Goal: Transaction & Acquisition: Purchase product/service

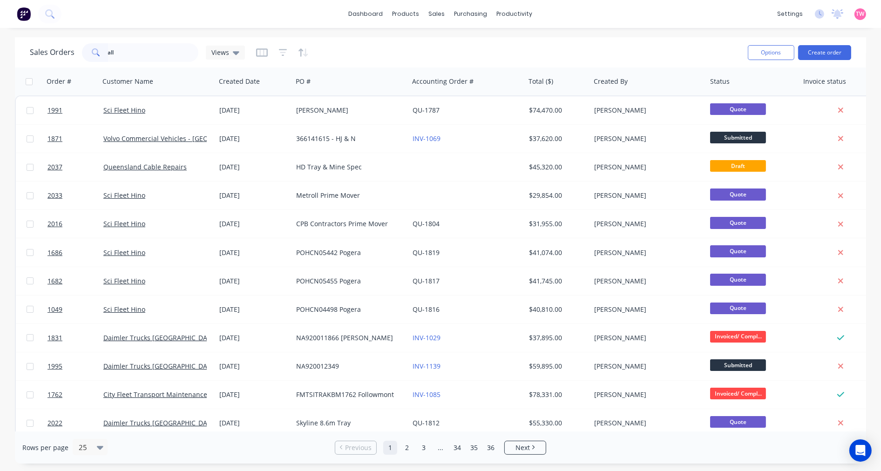
click at [138, 56] on input "all" at bounding box center [153, 52] width 91 height 19
type input "a"
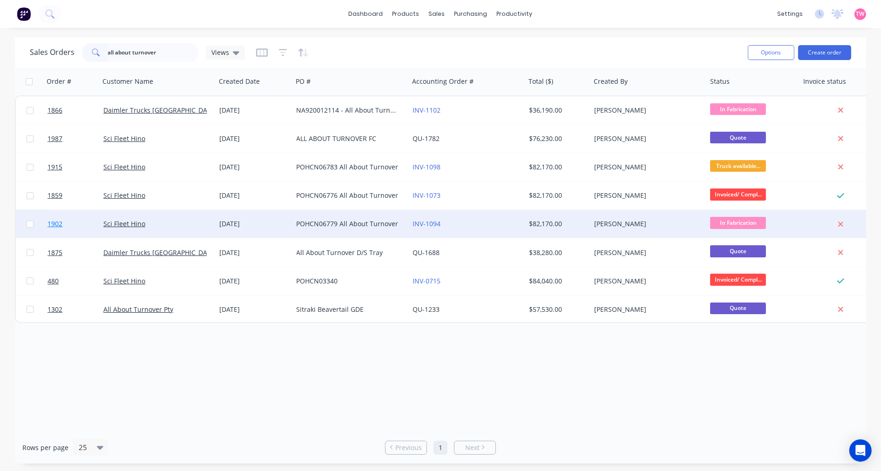
type input "all about turnover"
click at [91, 222] on link "1902" at bounding box center [75, 224] width 56 height 28
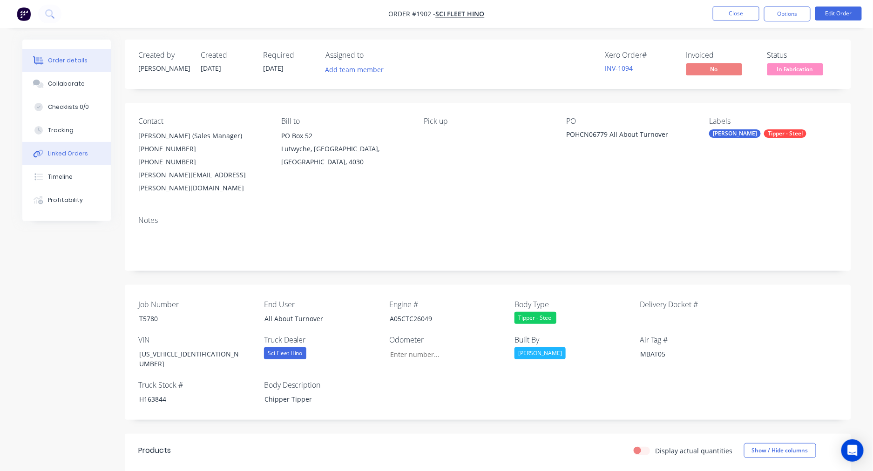
click at [56, 152] on div "Linked Orders" at bounding box center [68, 153] width 40 height 8
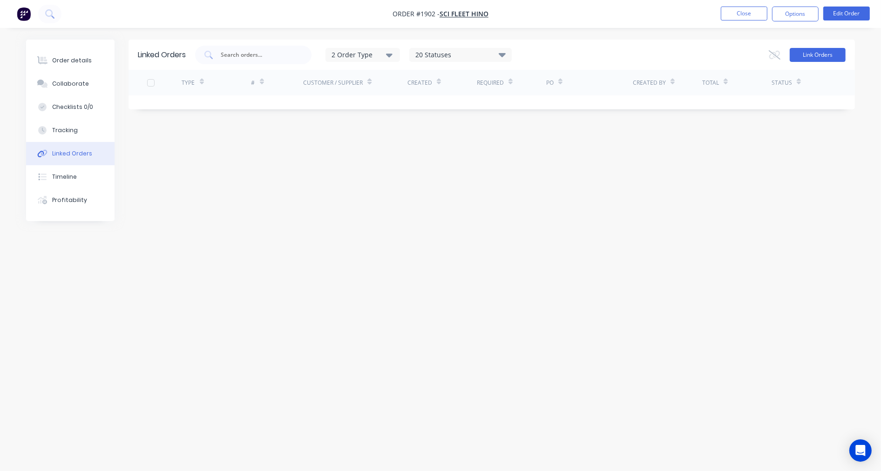
click at [812, 52] on button "Link Orders" at bounding box center [818, 55] width 56 height 14
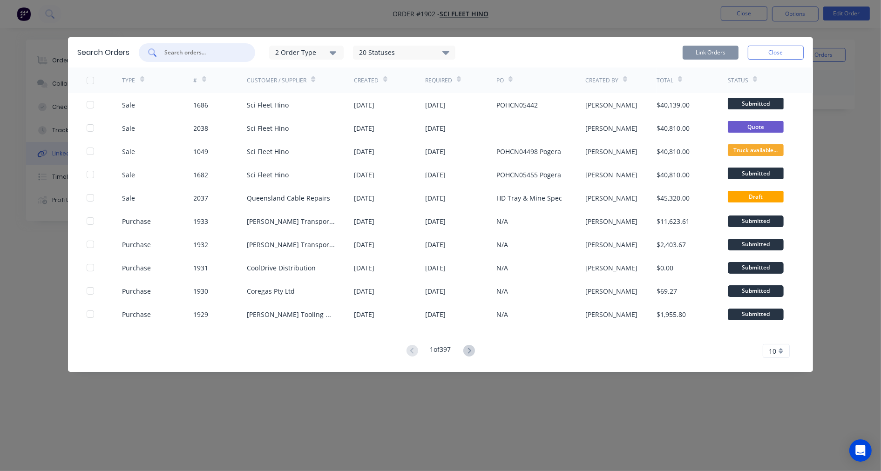
click at [188, 53] on input "text" at bounding box center [201, 52] width 77 height 9
paste input "S25-07176"
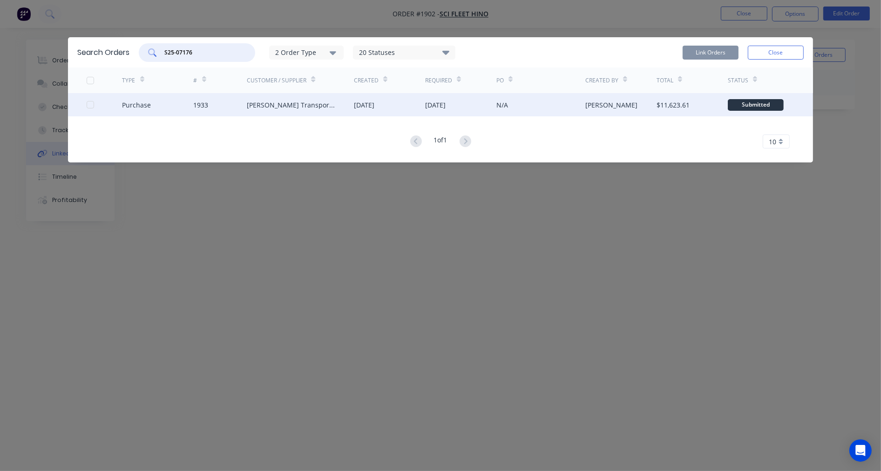
click at [90, 105] on div at bounding box center [90, 104] width 19 height 19
type input "S25-07176"
click at [709, 54] on button "Link Orders" at bounding box center [710, 53] width 56 height 14
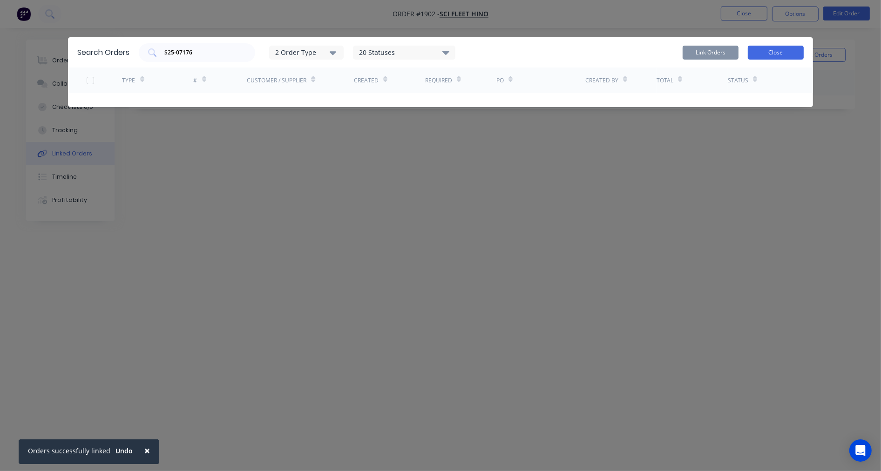
click at [767, 55] on button "Close" at bounding box center [776, 53] width 56 height 14
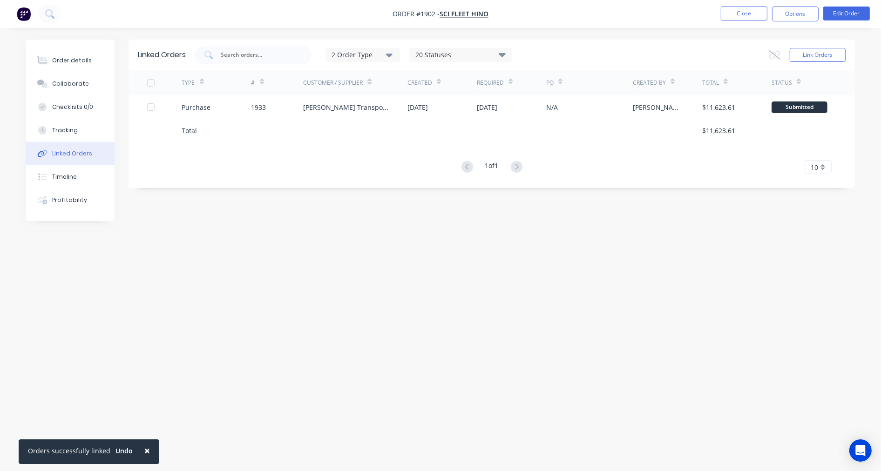
click at [739, 3] on nav "Order #1902 - Sci Fleet Hino Close Options Edit Order" at bounding box center [440, 14] width 881 height 28
click at [634, 269] on div "Linked Orders 2 Order Type 20 Statuses Sales Order Status All Archived Draft Qu…" at bounding box center [440, 218] width 829 height 357
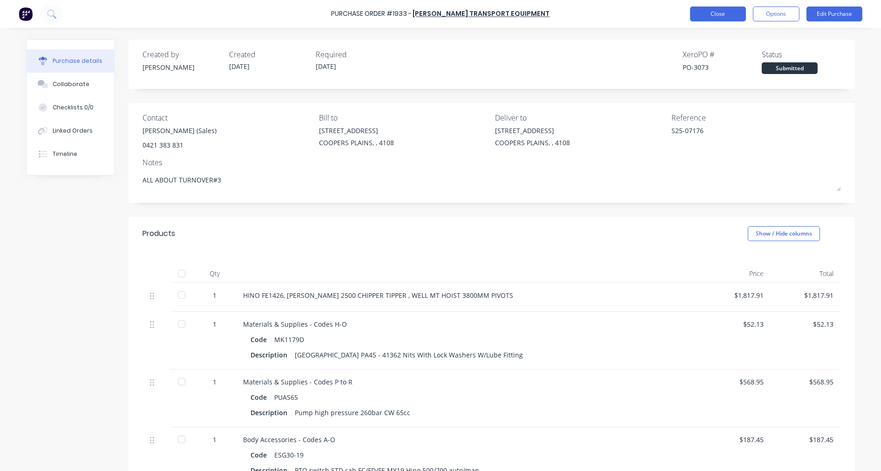
click at [707, 12] on button "Close" at bounding box center [718, 14] width 56 height 15
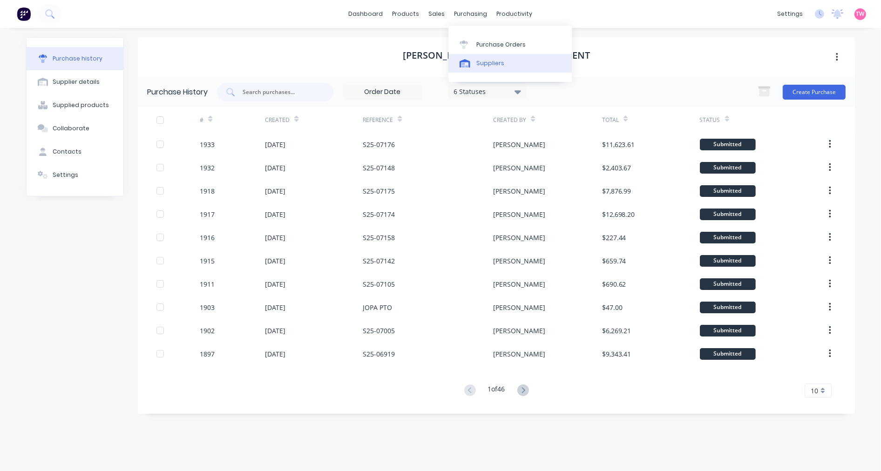
click at [513, 54] on link "Suppliers" at bounding box center [509, 63] width 123 height 19
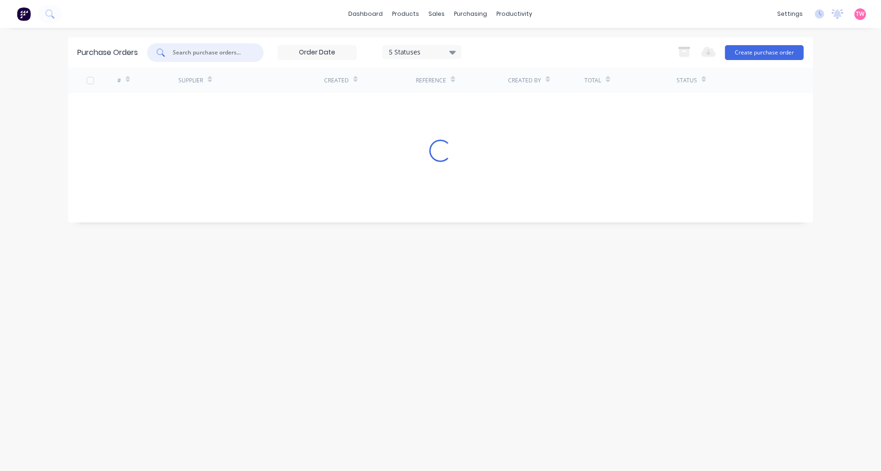
click at [223, 48] on input "text" at bounding box center [210, 52] width 77 height 9
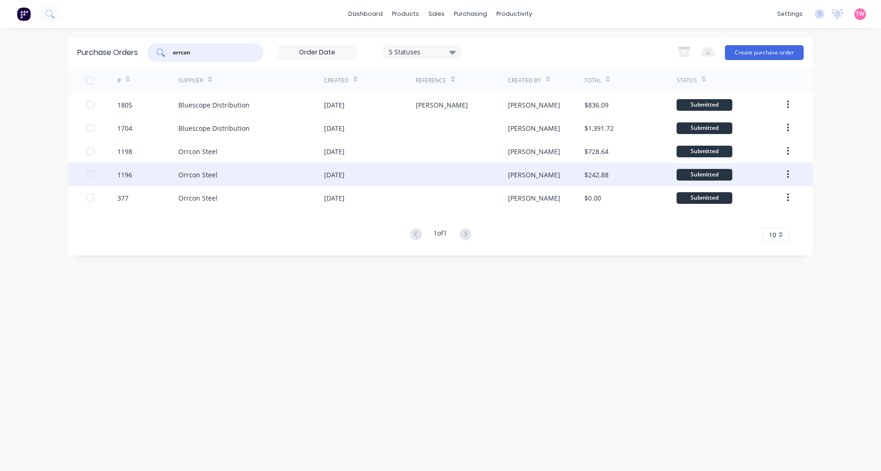
type input "orrcon"
click at [149, 174] on div "1196" at bounding box center [147, 174] width 61 height 23
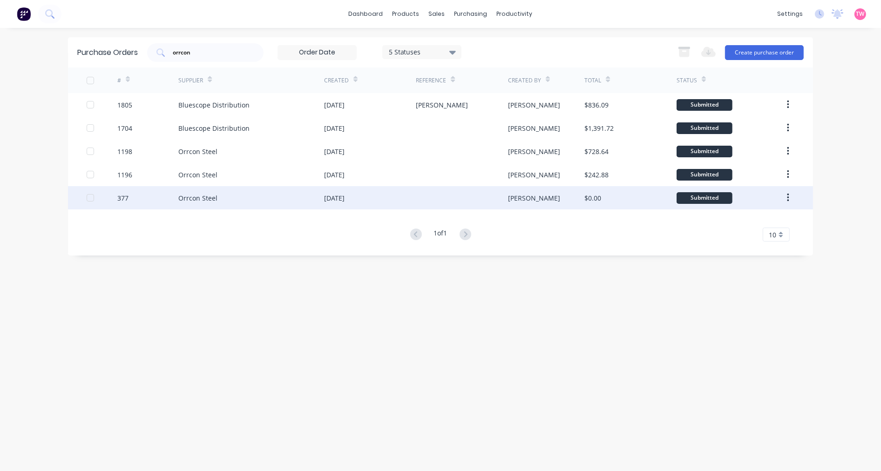
click at [201, 194] on div "Orrcon Steel" at bounding box center [197, 198] width 39 height 10
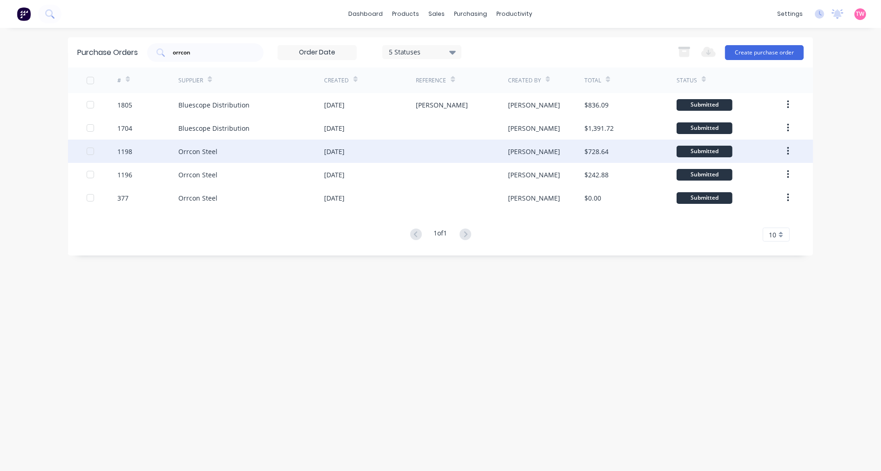
click at [189, 145] on div "Orrcon Steel" at bounding box center [251, 151] width 146 height 23
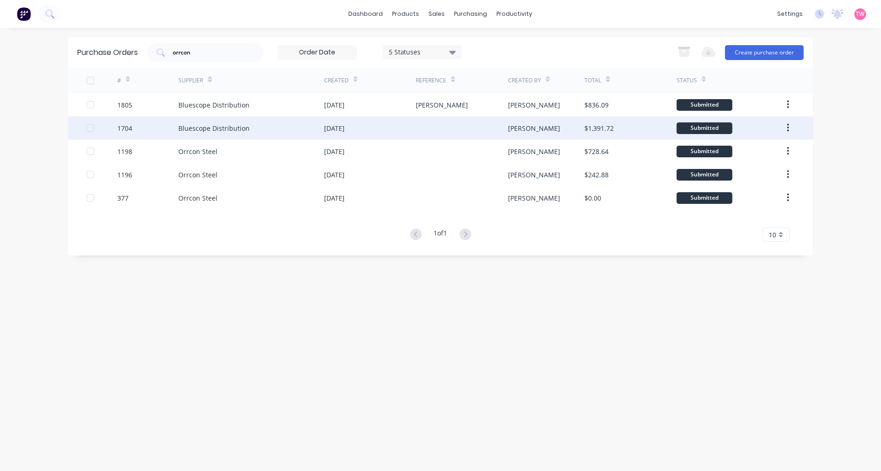
click at [224, 131] on div "Bluescope Distribution" at bounding box center [213, 128] width 71 height 10
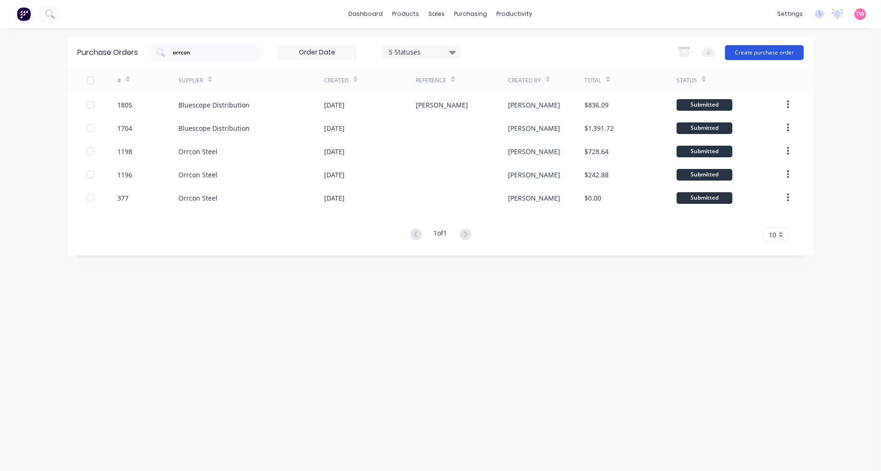
click at [778, 51] on button "Create purchase order" at bounding box center [764, 52] width 79 height 15
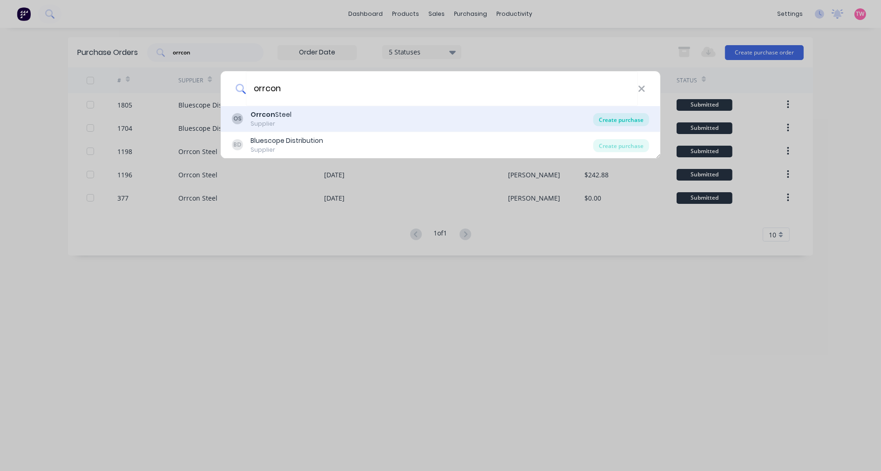
type input "orrcon"
click at [622, 120] on div "Create purchase" at bounding box center [621, 119] width 56 height 13
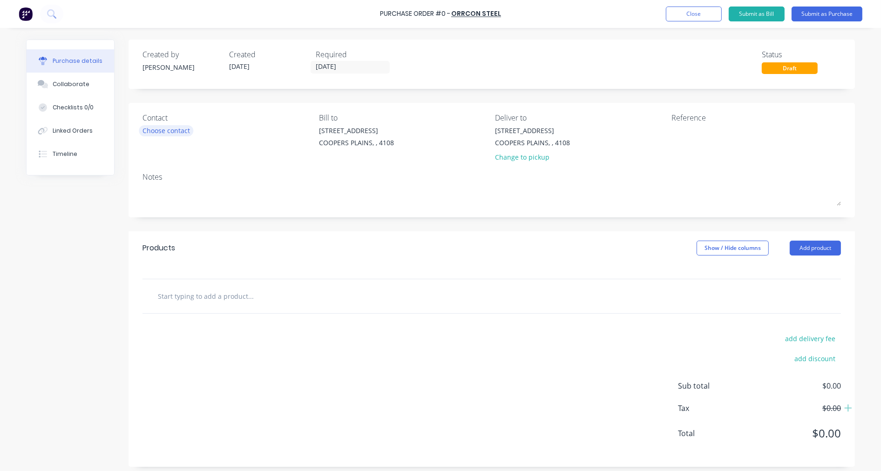
click at [155, 131] on div "Choose contact" at bounding box center [165, 131] width 47 height 10
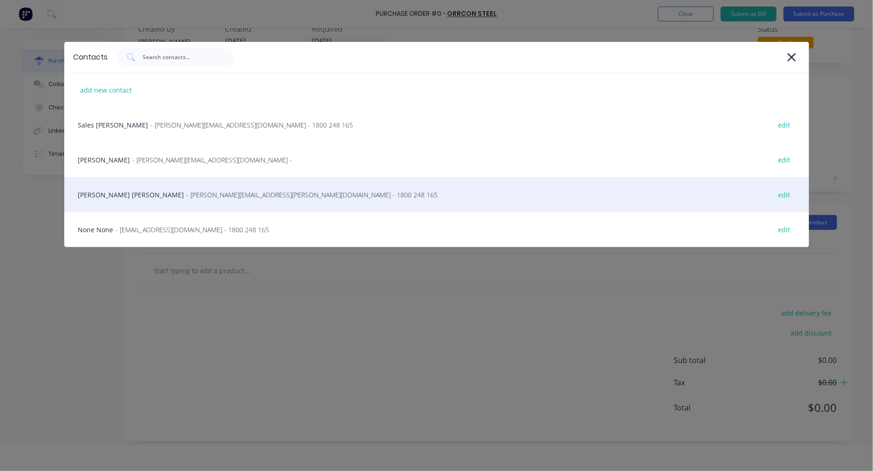
scroll to position [47, 0]
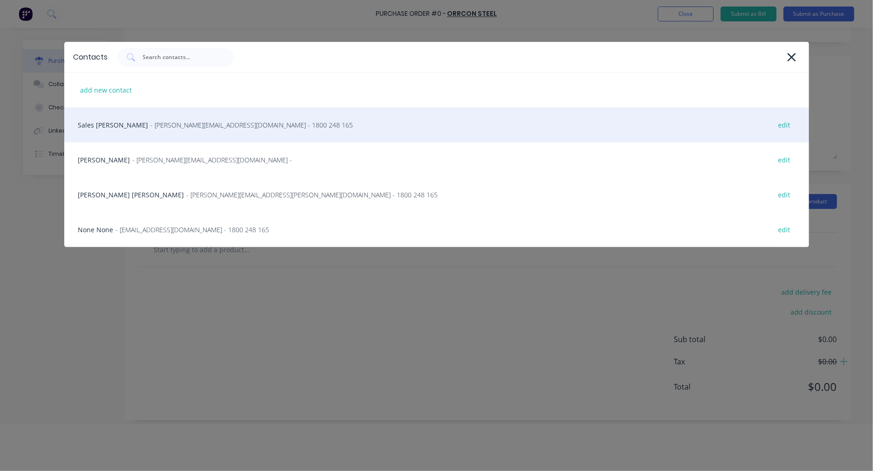
click at [104, 124] on div "Sales Dawn Pitcher - dawn.pitcher@orrcon.com.au - 1800 248 165 edit" at bounding box center [436, 125] width 745 height 35
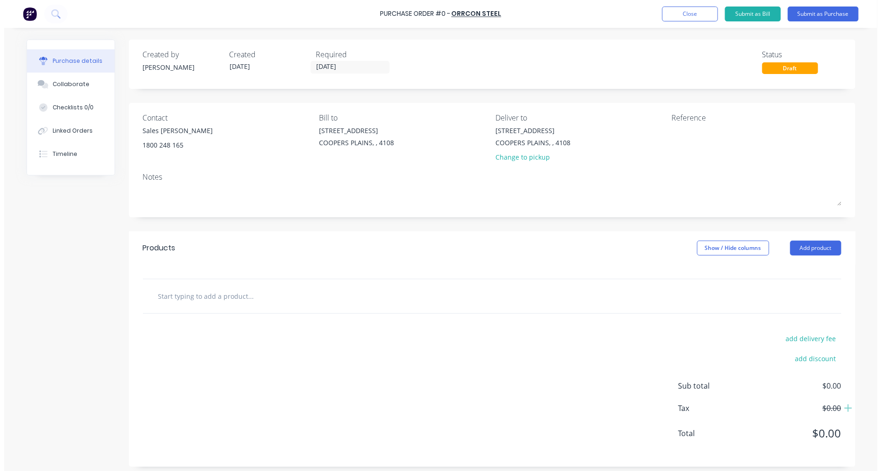
scroll to position [0, 0]
click at [234, 293] on input "text" at bounding box center [250, 296] width 186 height 19
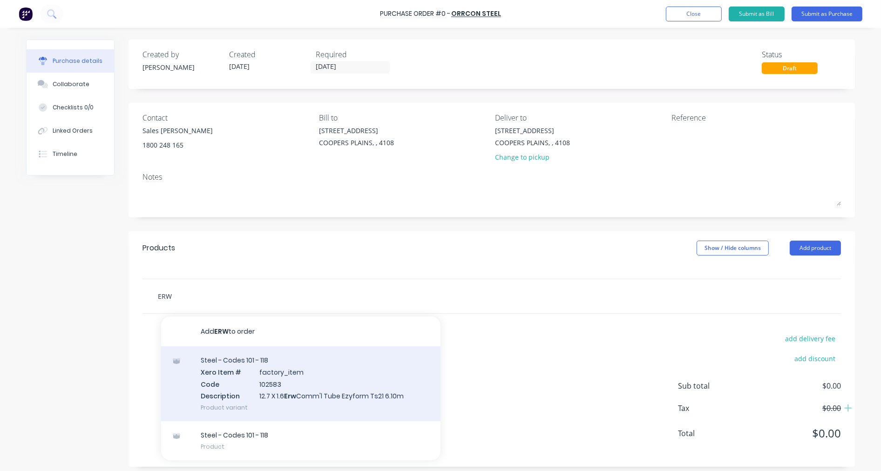
scroll to position [6, 0]
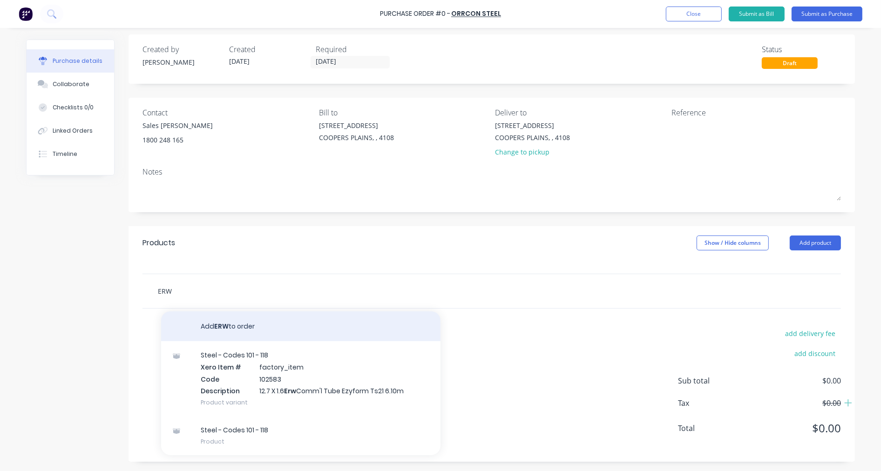
type input "ERW"
click at [250, 327] on button "Add ERW to order" at bounding box center [300, 326] width 279 height 30
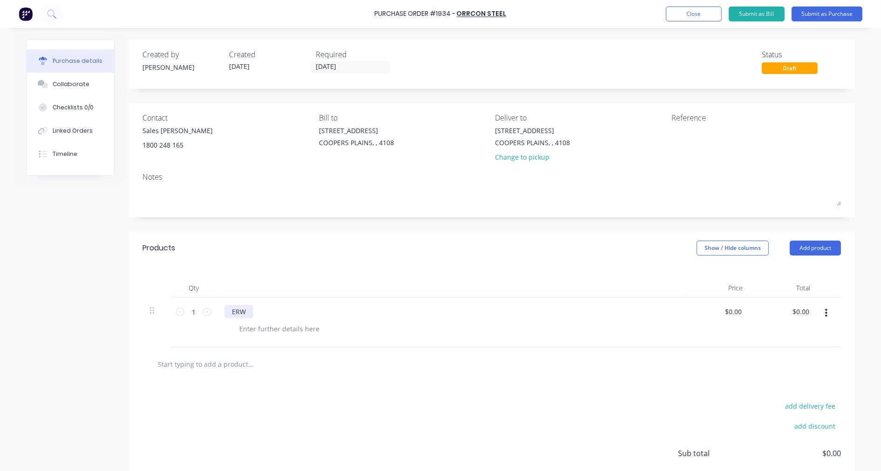
click at [245, 310] on div "ERW" at bounding box center [238, 312] width 29 height 14
click at [190, 310] on input "1" at bounding box center [193, 312] width 19 height 14
type input "40"
click at [262, 310] on div "ERW 12X25 RHS" at bounding box center [256, 312] width 64 height 14
click at [263, 331] on div at bounding box center [279, 329] width 95 height 14
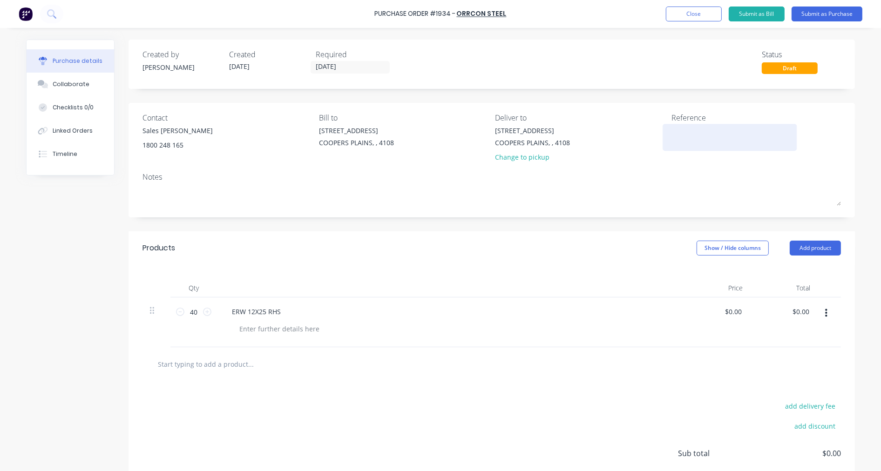
click at [692, 132] on textarea at bounding box center [729, 136] width 116 height 21
type textarea "URGENT"
type textarea "x"
type textarea "URGENT"
click at [823, 13] on button "Submit as Purchase" at bounding box center [826, 14] width 71 height 15
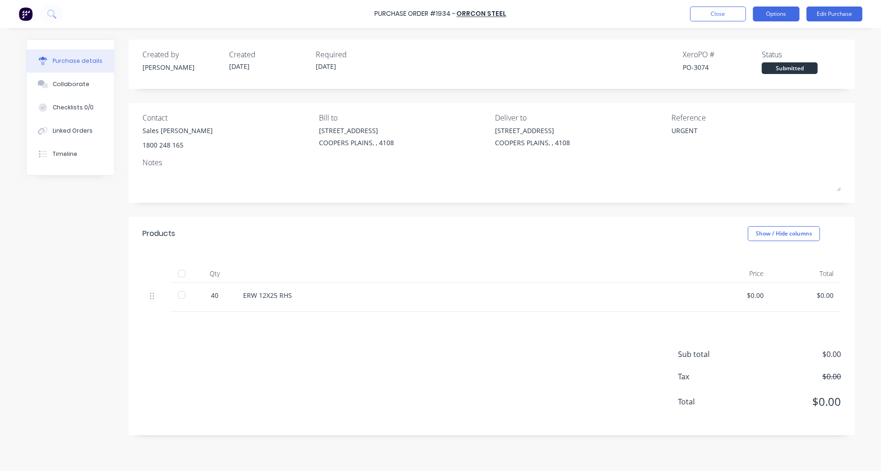
click at [781, 13] on button "Options" at bounding box center [776, 14] width 47 height 15
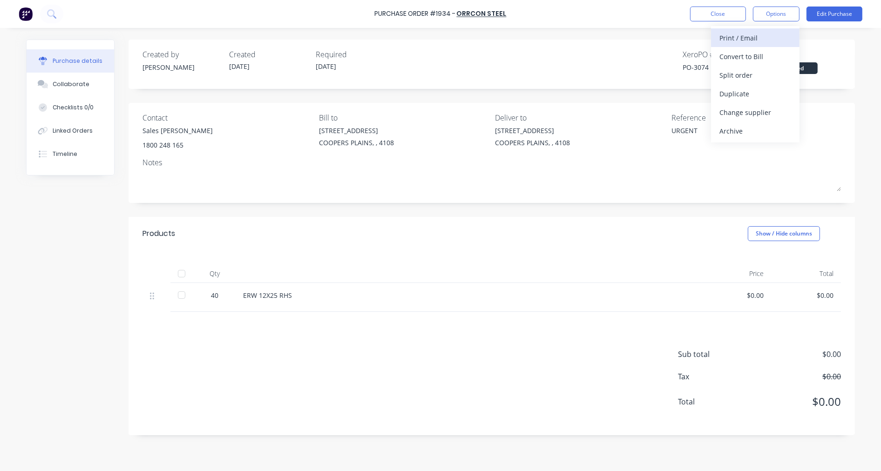
click at [764, 33] on div "Print / Email" at bounding box center [755, 38] width 72 height 14
click at [757, 53] on div "With pricing" at bounding box center [755, 57] width 72 height 14
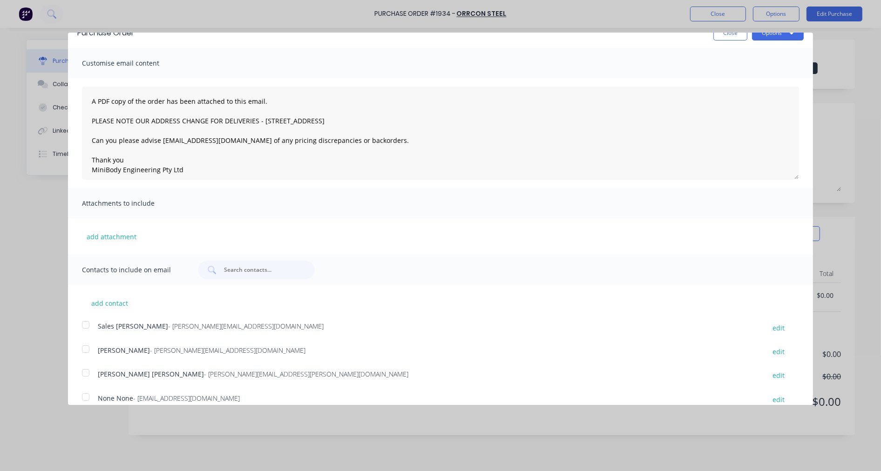
scroll to position [27, 0]
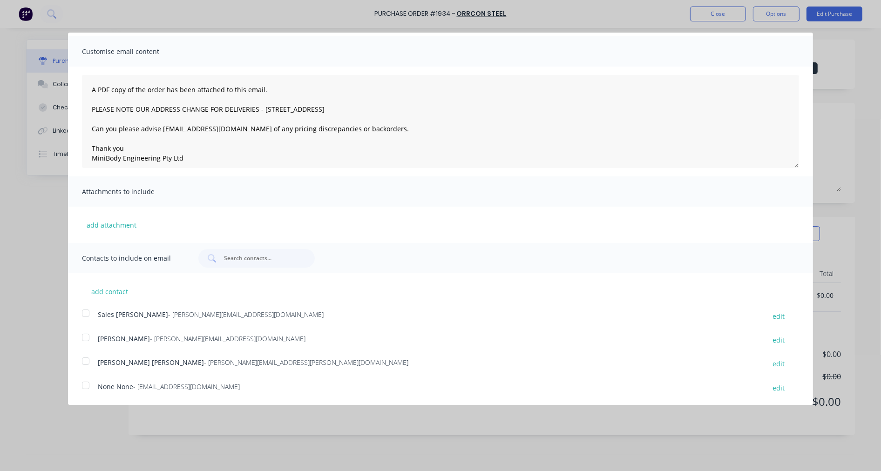
click at [84, 312] on div at bounding box center [85, 313] width 19 height 19
click at [86, 336] on div at bounding box center [85, 337] width 19 height 19
click at [85, 387] on div at bounding box center [85, 385] width 19 height 19
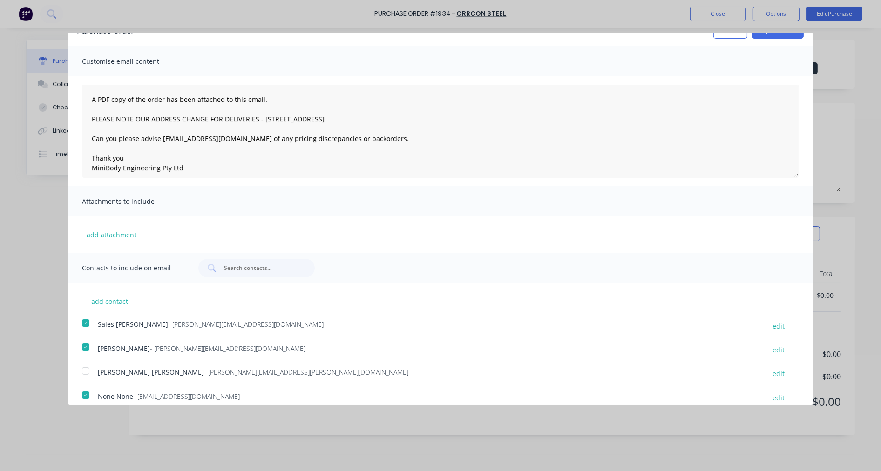
scroll to position [0, 0]
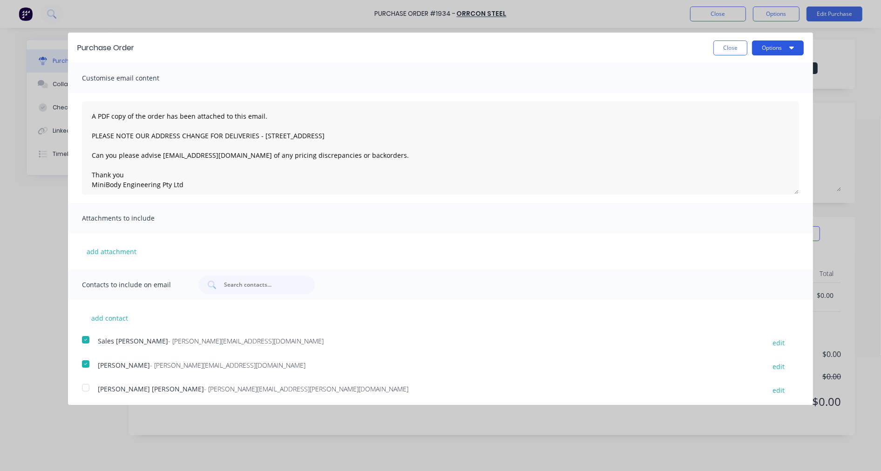
click at [766, 52] on button "Options" at bounding box center [778, 48] width 52 height 15
click at [730, 92] on div "Email" at bounding box center [759, 90] width 72 height 14
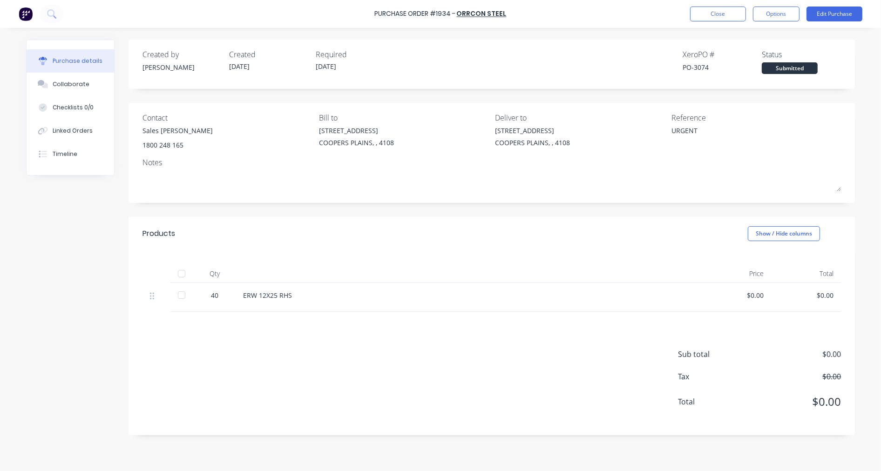
click at [520, 64] on div "Created by Taylor Created 03/09/25 Required 03/09/25 Xero PO # PO-3074 Status S…" at bounding box center [491, 61] width 698 height 25
click at [73, 156] on div "Timeline" at bounding box center [65, 154] width 25 height 8
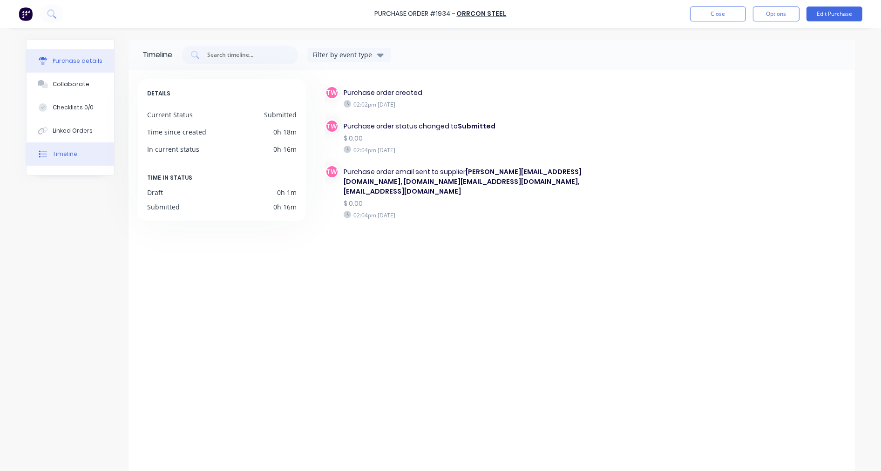
click at [54, 55] on button "Purchase details" at bounding box center [71, 60] width 88 height 23
type textarea "x"
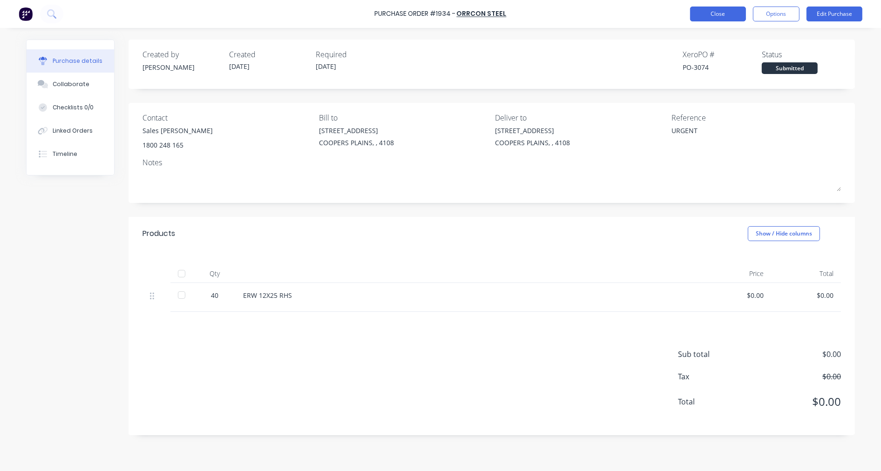
click at [730, 11] on button "Close" at bounding box center [718, 14] width 56 height 15
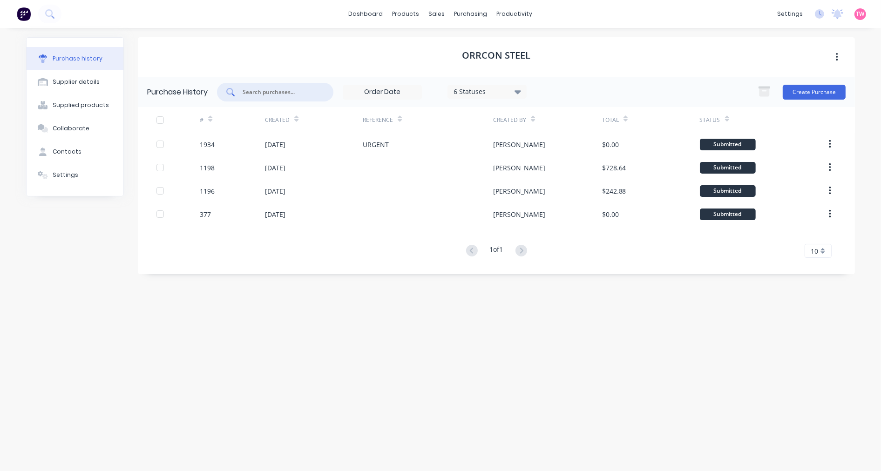
click at [282, 92] on input "text" at bounding box center [280, 92] width 77 height 9
type input "1921"
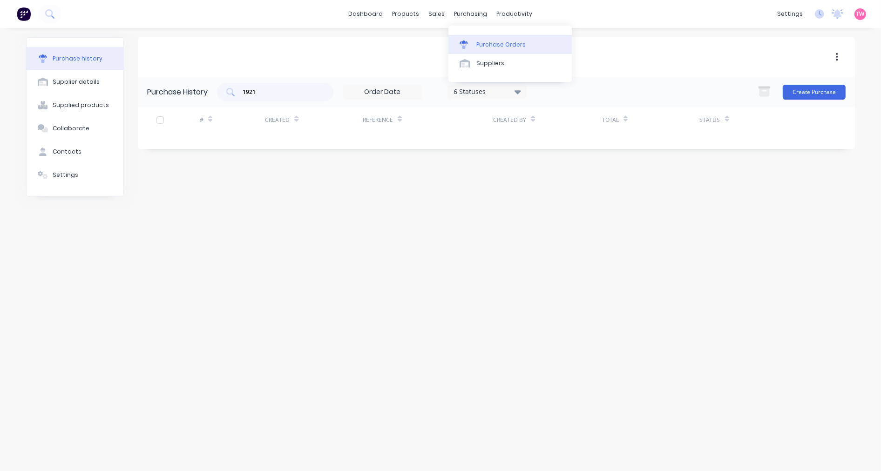
click at [534, 43] on link "Purchase Orders" at bounding box center [509, 44] width 123 height 19
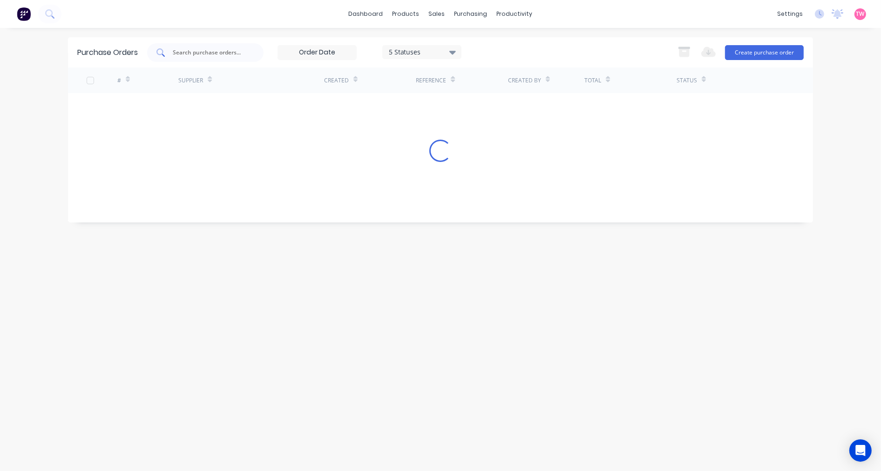
click at [226, 53] on input "text" at bounding box center [210, 52] width 77 height 9
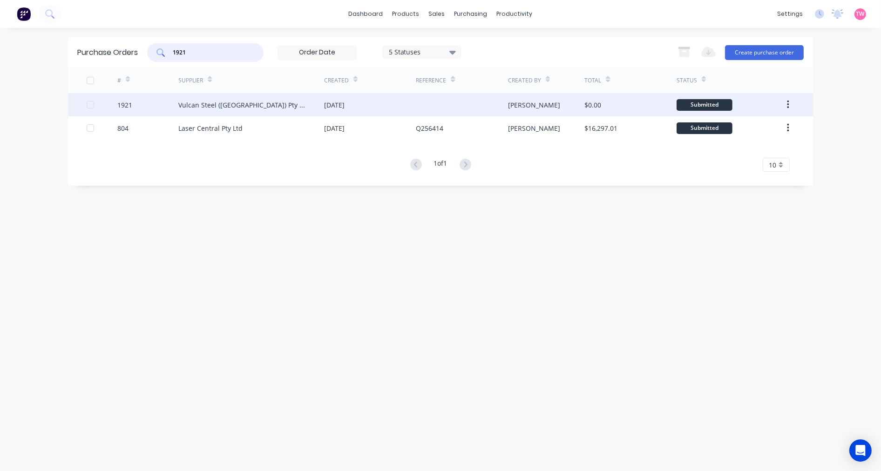
type input "1921"
click at [152, 105] on div "1921" at bounding box center [147, 104] width 61 height 23
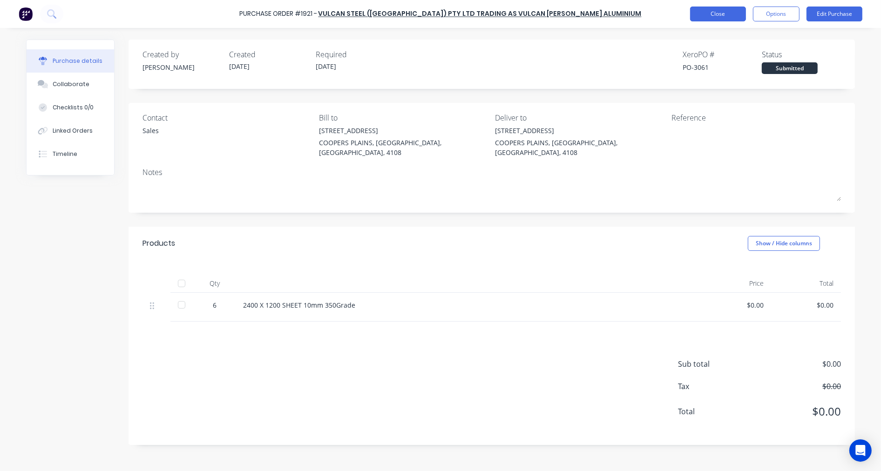
click at [730, 16] on button "Close" at bounding box center [718, 14] width 56 height 15
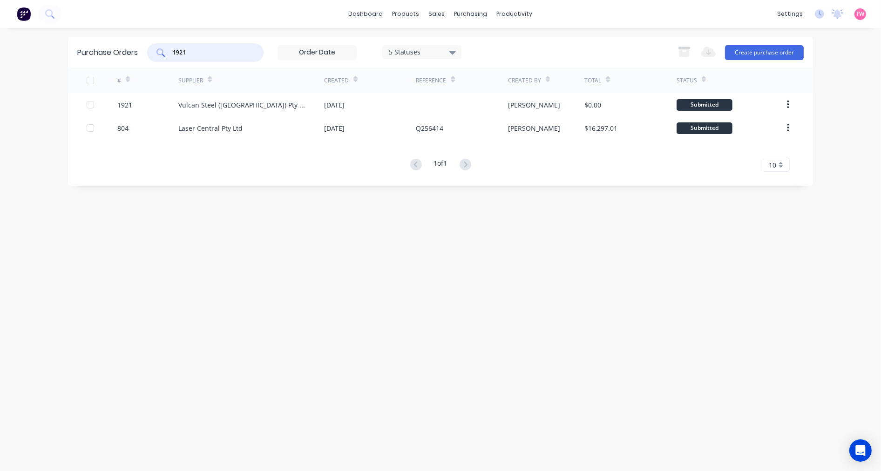
drag, startPoint x: 200, startPoint y: 50, endPoint x: 164, endPoint y: 51, distance: 36.3
click at [164, 51] on div "1921" at bounding box center [205, 52] width 116 height 19
type input "o"
type input "blue"
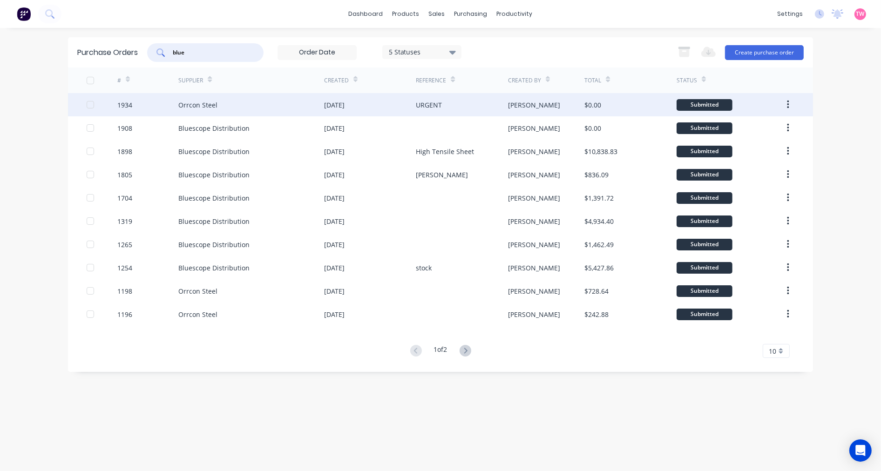
click at [149, 103] on div "1934" at bounding box center [147, 104] width 61 height 23
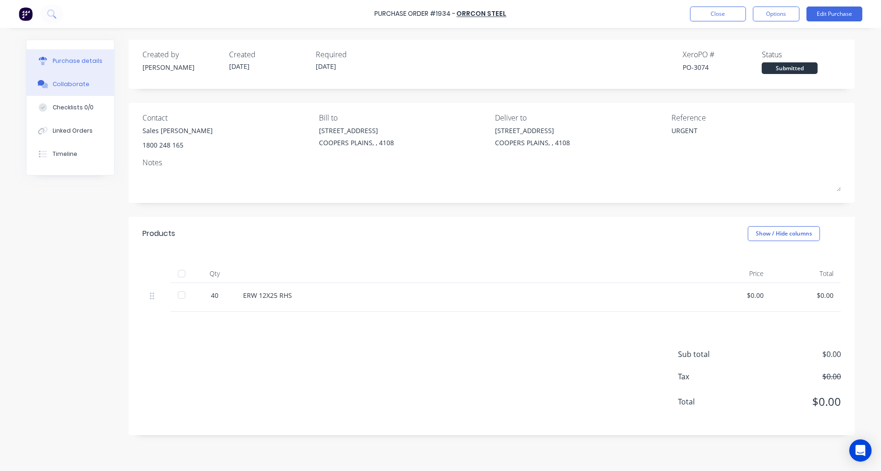
click at [66, 82] on div "Collaborate" at bounding box center [71, 84] width 37 height 8
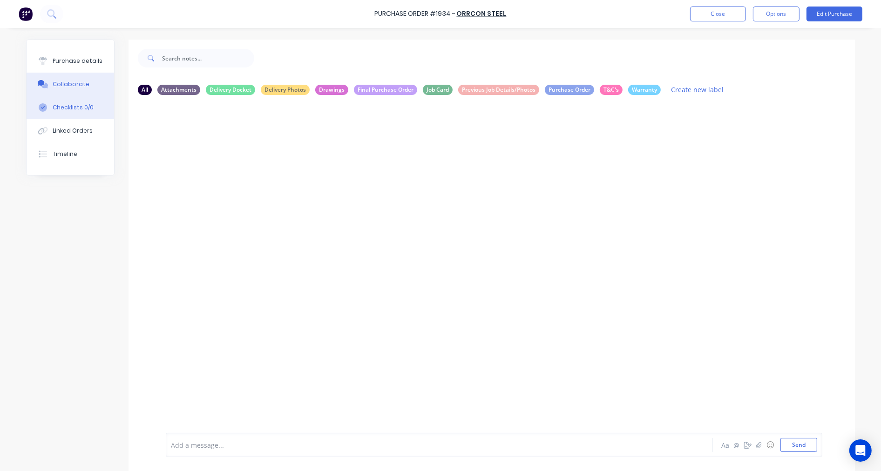
click at [72, 107] on div "Checklists 0/0" at bounding box center [73, 107] width 41 height 8
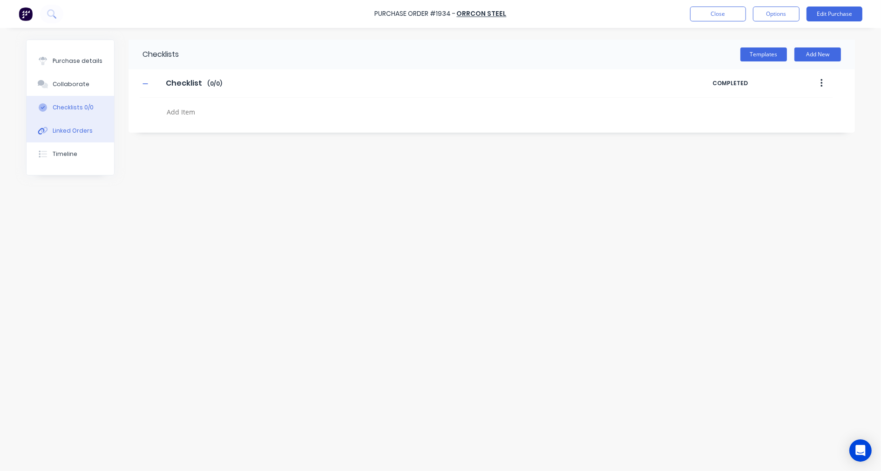
click at [73, 122] on button "Linked Orders" at bounding box center [71, 130] width 88 height 23
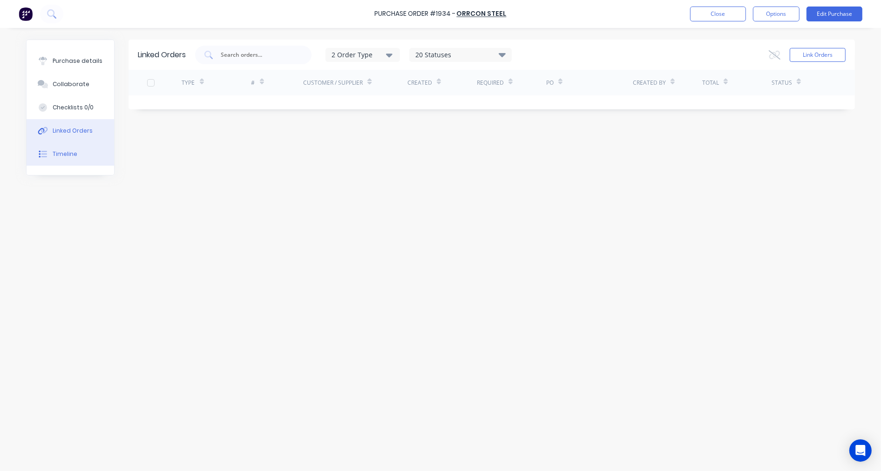
click at [61, 156] on div "Timeline" at bounding box center [65, 154] width 25 height 8
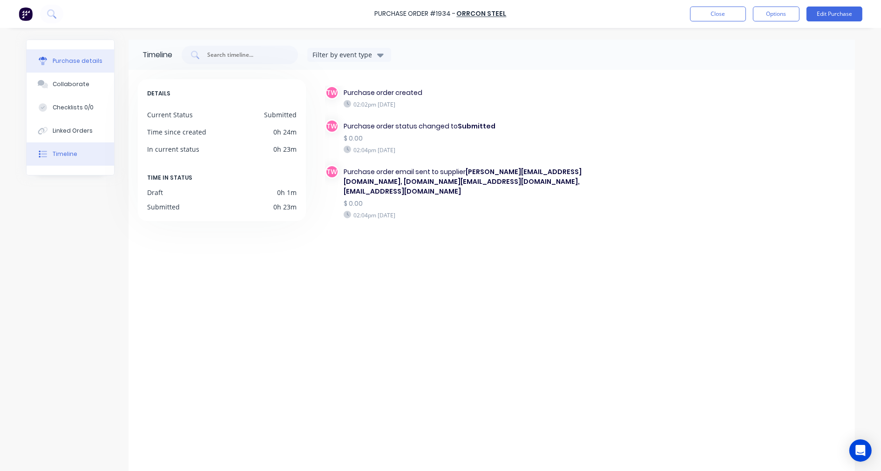
click at [64, 60] on div "Purchase details" at bounding box center [78, 61] width 50 height 8
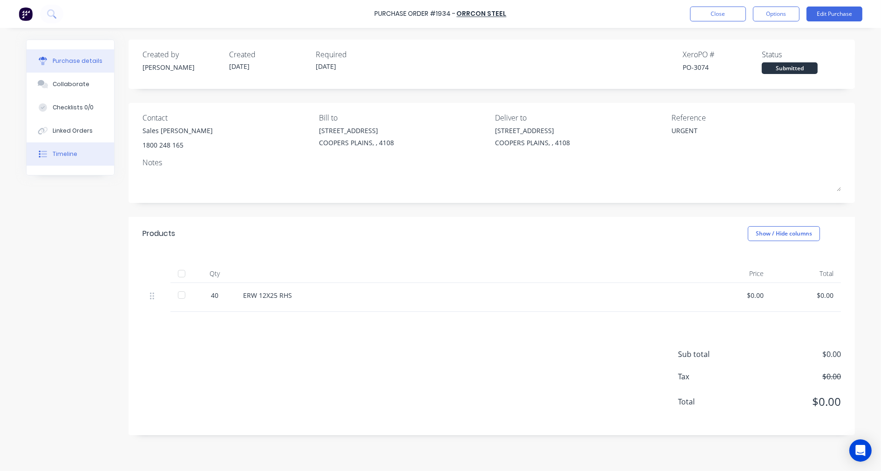
click at [66, 152] on div "Timeline" at bounding box center [65, 154] width 25 height 8
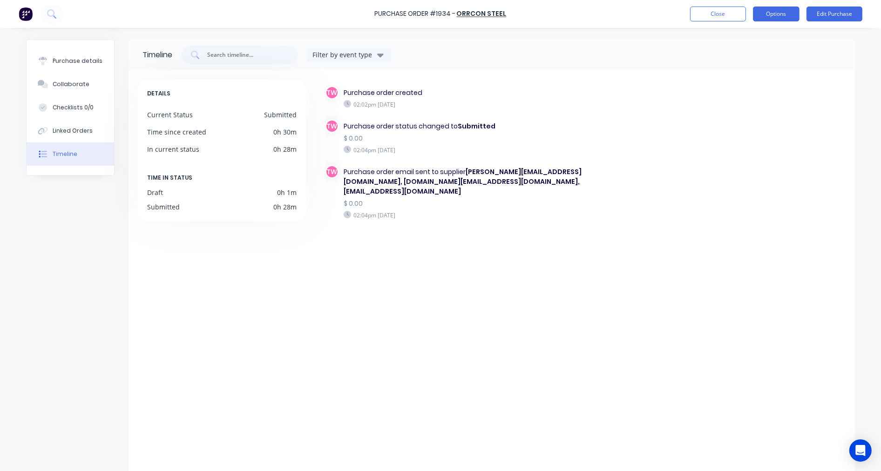
click at [778, 14] on button "Options" at bounding box center [776, 14] width 47 height 15
click at [760, 40] on div "Print / Email" at bounding box center [755, 38] width 72 height 14
click at [771, 14] on button "Options" at bounding box center [776, 14] width 47 height 15
click at [776, 12] on button "Options" at bounding box center [776, 14] width 47 height 15
click at [81, 56] on button "Purchase details" at bounding box center [71, 60] width 88 height 23
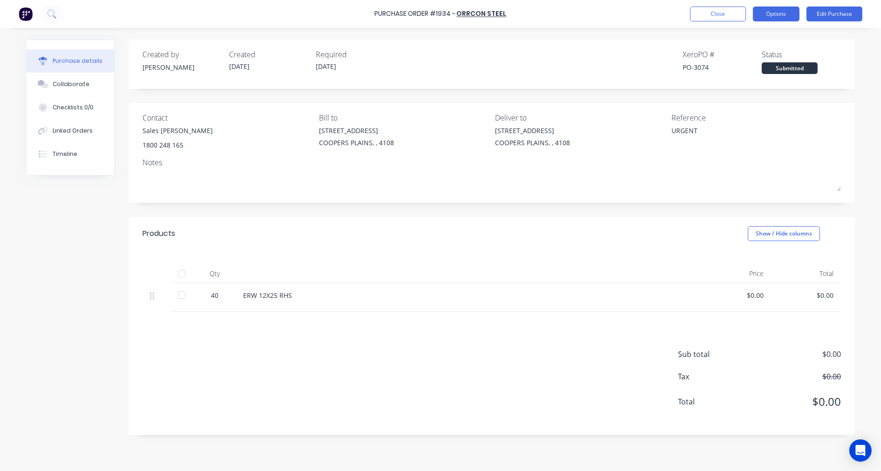
click at [770, 18] on button "Options" at bounding box center [776, 14] width 47 height 15
click at [760, 52] on div "With pricing" at bounding box center [755, 57] width 72 height 14
type textarea "x"
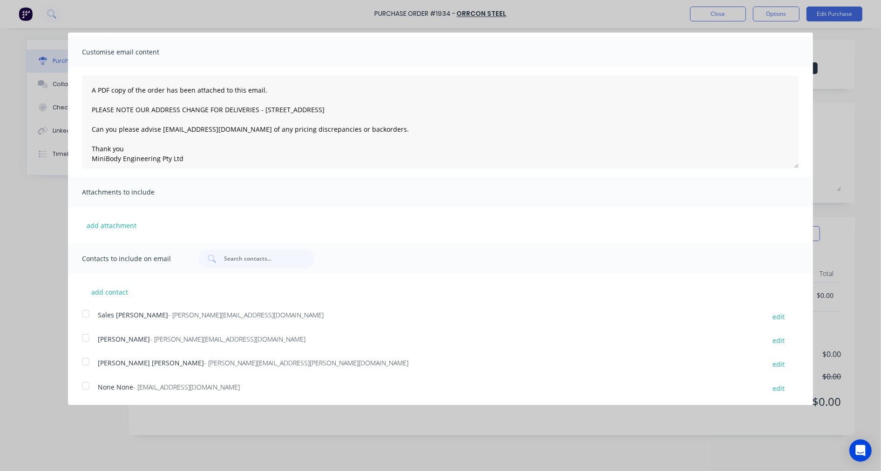
scroll to position [27, 0]
click at [114, 289] on button "add contact" at bounding box center [110, 291] width 56 height 14
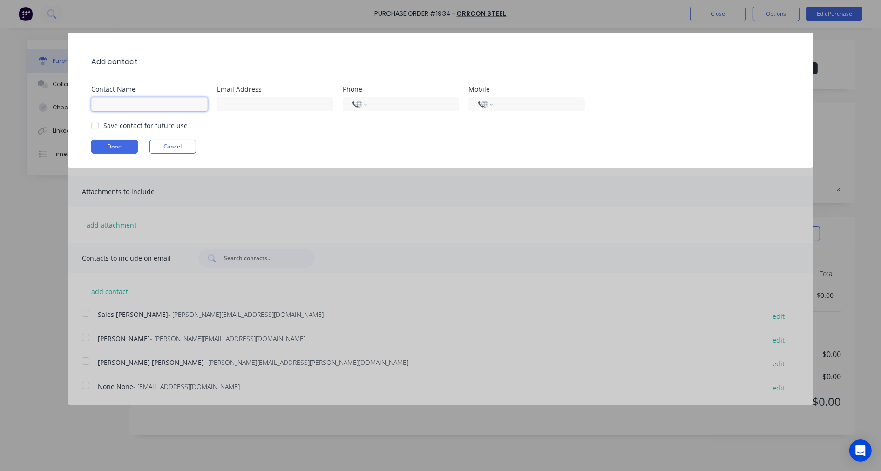
click at [119, 106] on input at bounding box center [149, 104] width 116 height 14
type input "Sales Orrcon"
type input "salesqld@orrcon.com.au"
click at [384, 108] on input "tel" at bounding box center [411, 104] width 76 height 11
click at [95, 124] on div at bounding box center [95, 125] width 19 height 19
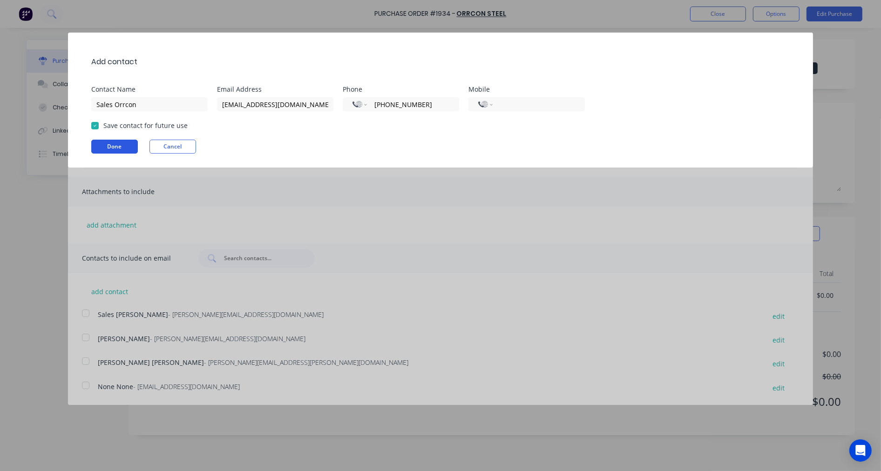
click at [110, 146] on button "Done" at bounding box center [114, 147] width 47 height 14
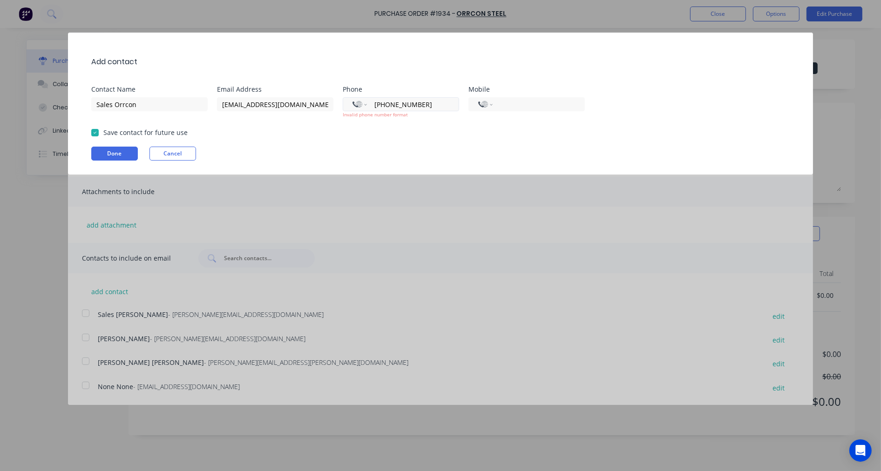
drag, startPoint x: 384, startPoint y: 100, endPoint x: 399, endPoint y: 101, distance: 15.4
click at [385, 101] on input "+0738379545" at bounding box center [411, 104] width 76 height 11
type input "+038379545"
select select "XK"
drag, startPoint x: 403, startPoint y: 104, endPoint x: 365, endPoint y: 100, distance: 37.9
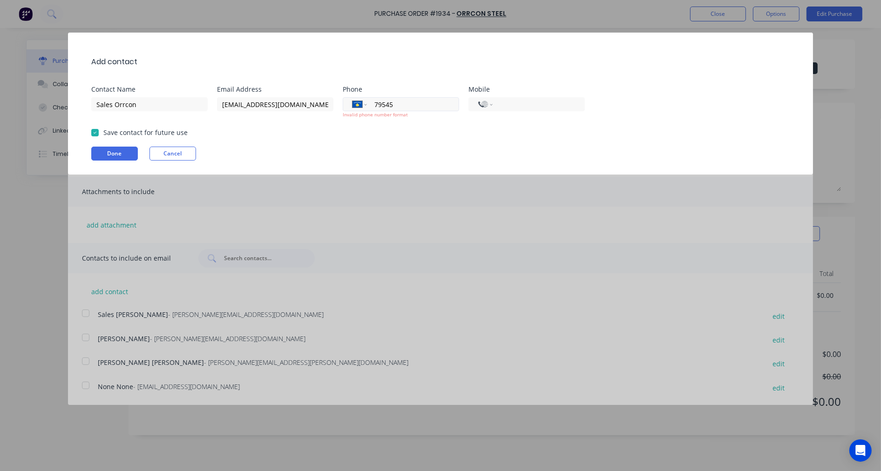
click at [365, 100] on div "International Afghanistan Åland Islands Albania Algeria American Samoa Andorra …" at bounding box center [401, 104] width 116 height 14
type input "38379545"
click at [362, 104] on select "International Afghanistan Åland Islands Albania Algeria American Samoa Andorra …" at bounding box center [359, 104] width 14 height 13
select select "AU"
click at [352, 98] on select "International Afghanistan Åland Islands Albania Algeria American Samoa Andorra …" at bounding box center [359, 104] width 14 height 13
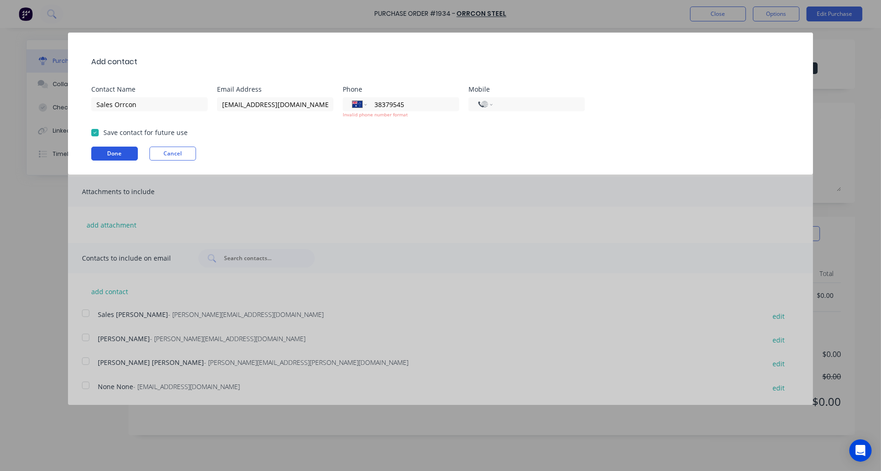
click at [118, 153] on button "Done" at bounding box center [114, 154] width 47 height 14
click at [375, 102] on input "38379545" at bounding box center [411, 104] width 76 height 11
type input "(07) 3837 9545"
click at [129, 155] on button "Done" at bounding box center [114, 154] width 47 height 14
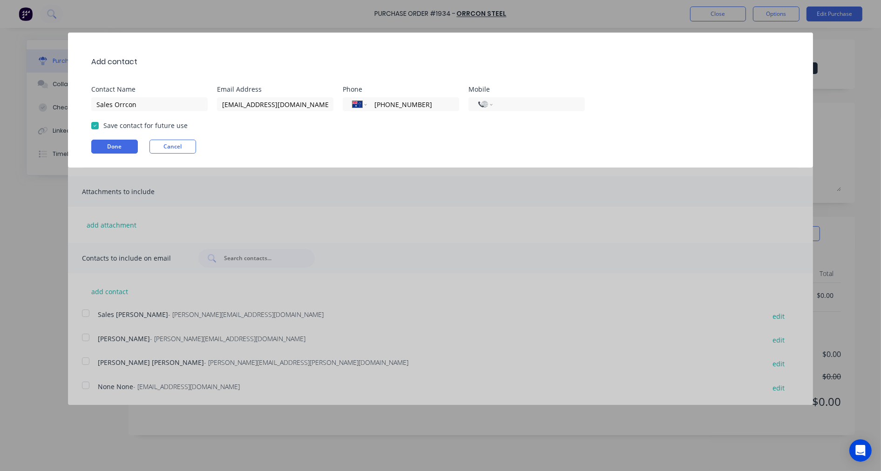
type textarea "x"
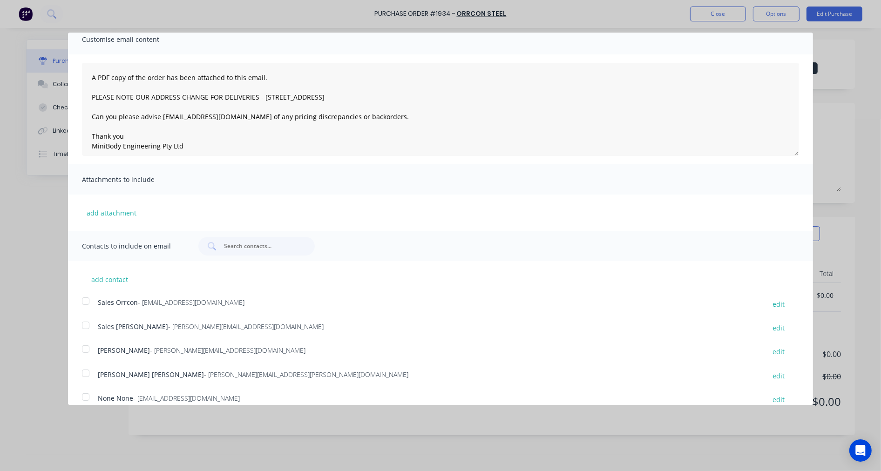
scroll to position [50, 0]
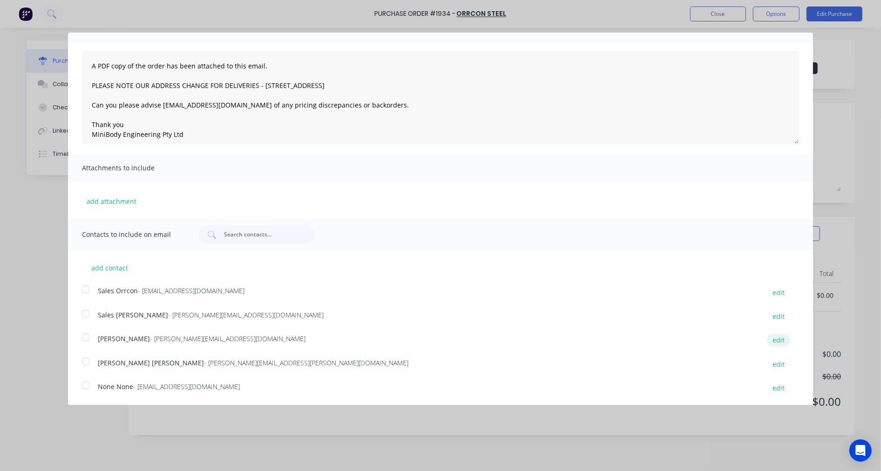
click at [770, 338] on button "edit" at bounding box center [778, 340] width 23 height 13
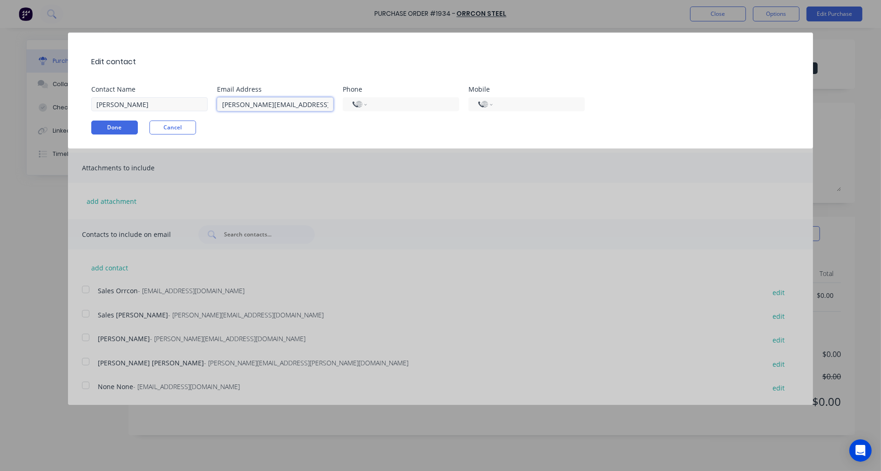
drag, startPoint x: 308, startPoint y: 106, endPoint x: 171, endPoint y: 102, distance: 137.4
click at [171, 102] on div "Contact Name todd Email Address t.binnie@orrcon.com.au Phone International Afgh…" at bounding box center [445, 98] width 708 height 25
drag, startPoint x: 171, startPoint y: 102, endPoint x: 94, endPoint y: 99, distance: 77.3
click at [94, 101] on input "todd" at bounding box center [149, 104] width 116 height 14
click at [110, 124] on div "Edit contact Contact Name Email Address Phone International Afghanistan Åland I…" at bounding box center [440, 91] width 745 height 116
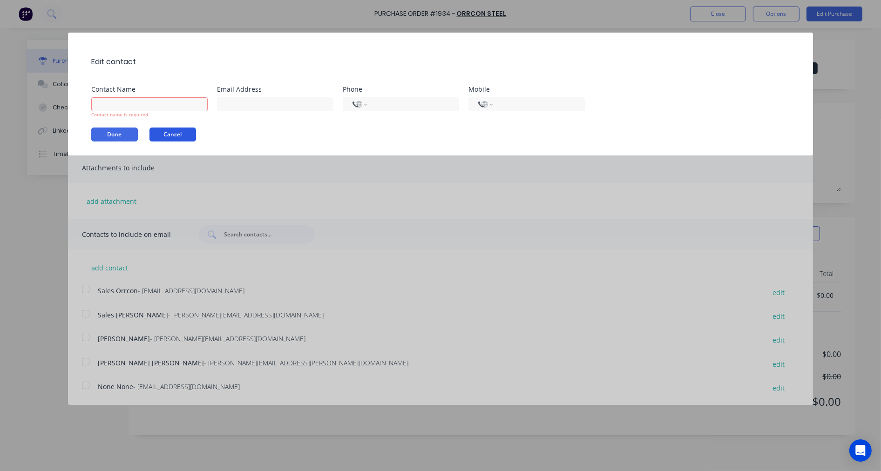
click at [177, 134] on button "Cancel" at bounding box center [172, 135] width 47 height 14
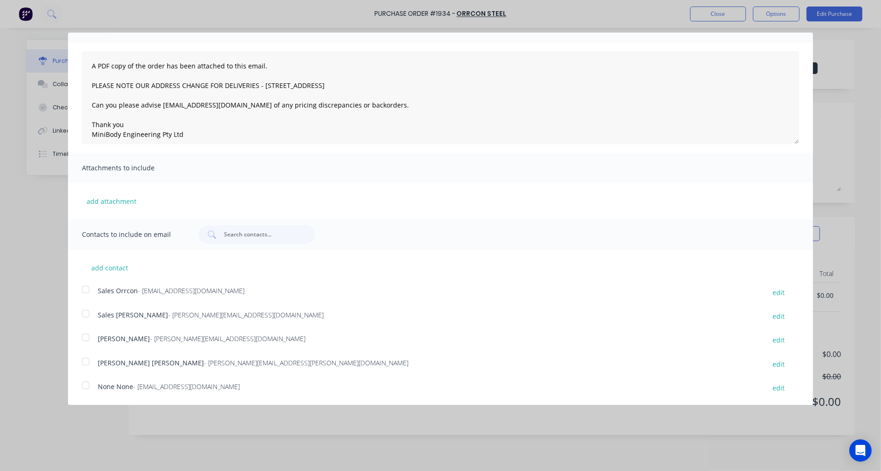
click at [41, 193] on div "Purchase Order Close Options Customise email content A PDF copy of the order ha…" at bounding box center [440, 235] width 881 height 471
click at [708, 12] on div "Purchase Order Close Options Customise email content A PDF copy of the order ha…" at bounding box center [440, 235] width 881 height 471
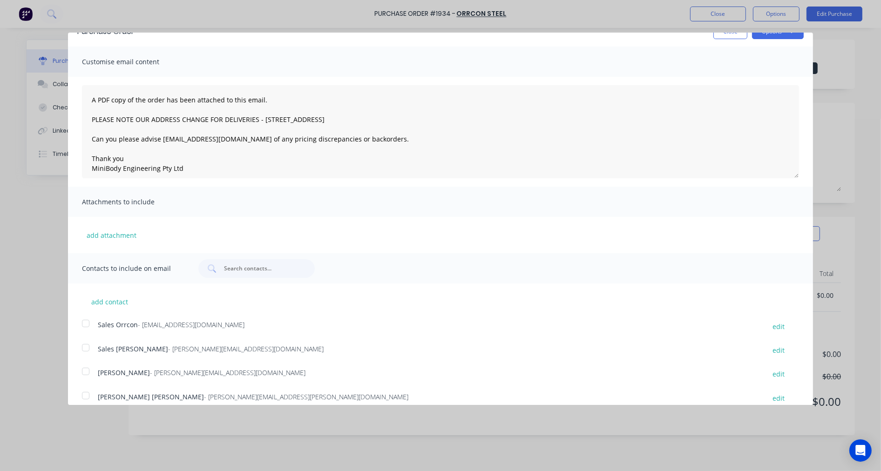
scroll to position [0, 0]
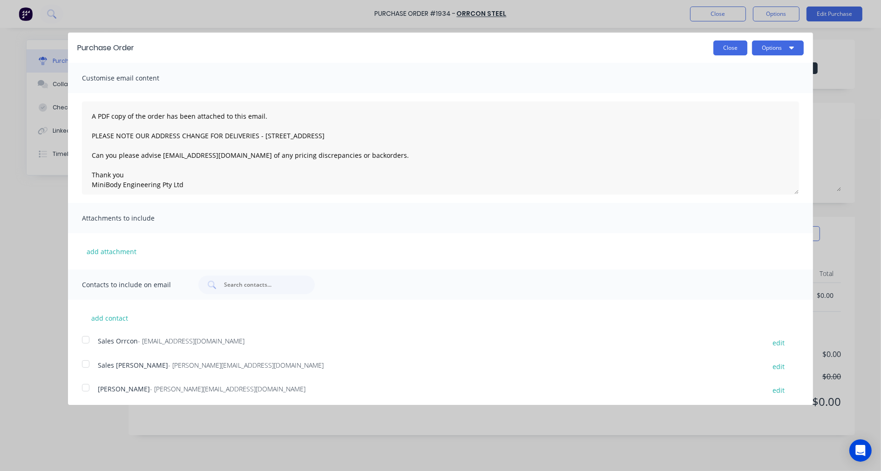
click at [723, 49] on button "Close" at bounding box center [730, 48] width 34 height 15
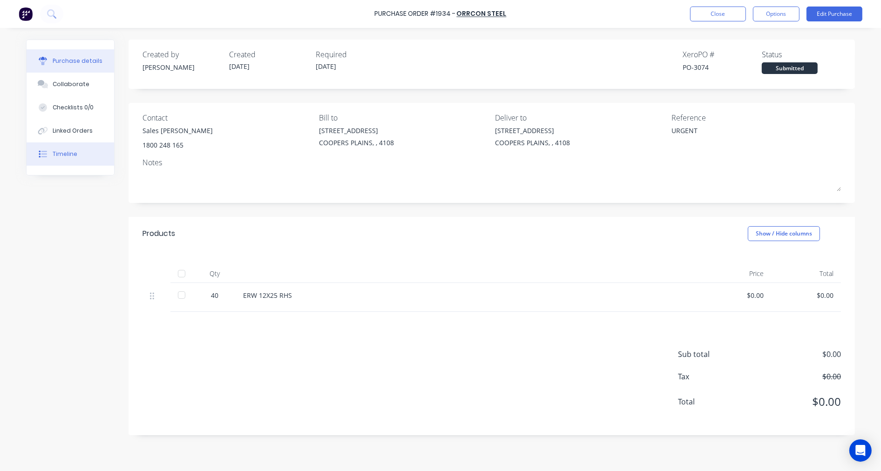
click at [56, 157] on div "Timeline" at bounding box center [65, 154] width 25 height 8
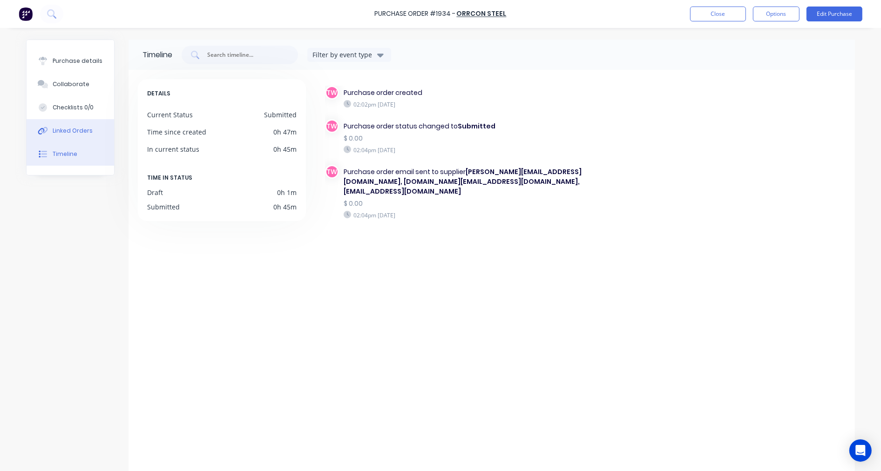
click at [67, 129] on div "Linked Orders" at bounding box center [73, 131] width 40 height 8
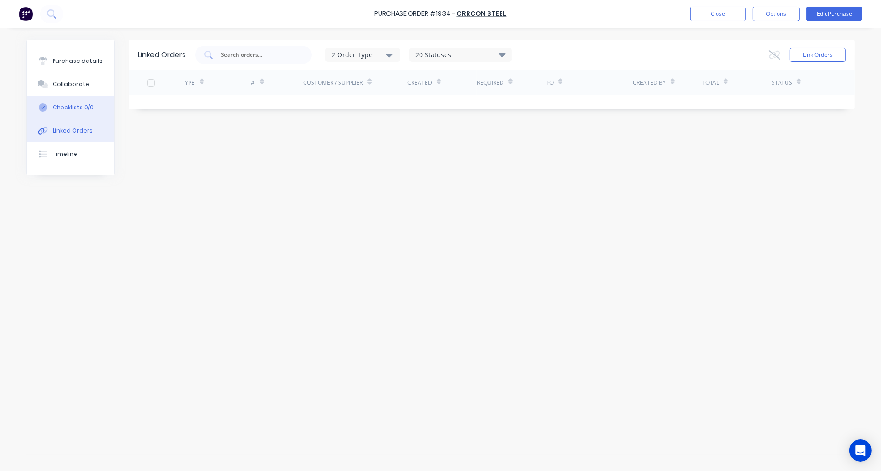
click at [65, 111] on div "Checklists 0/0" at bounding box center [73, 107] width 41 height 8
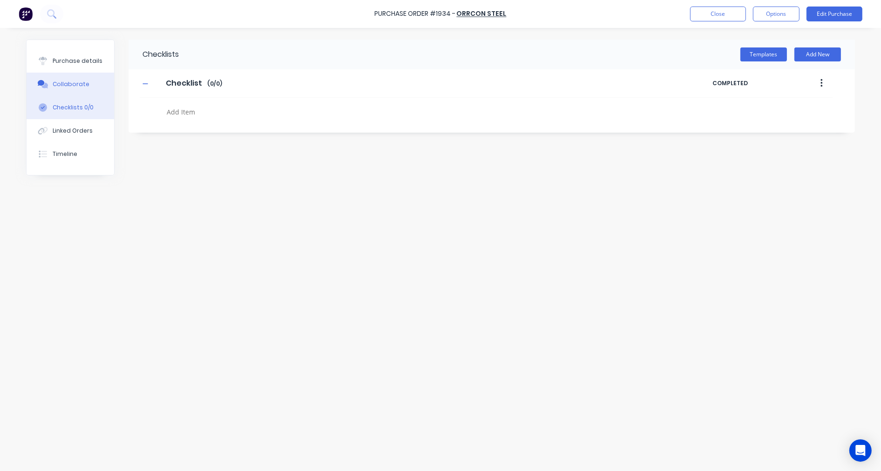
click at [67, 89] on button "Collaborate" at bounding box center [71, 84] width 88 height 23
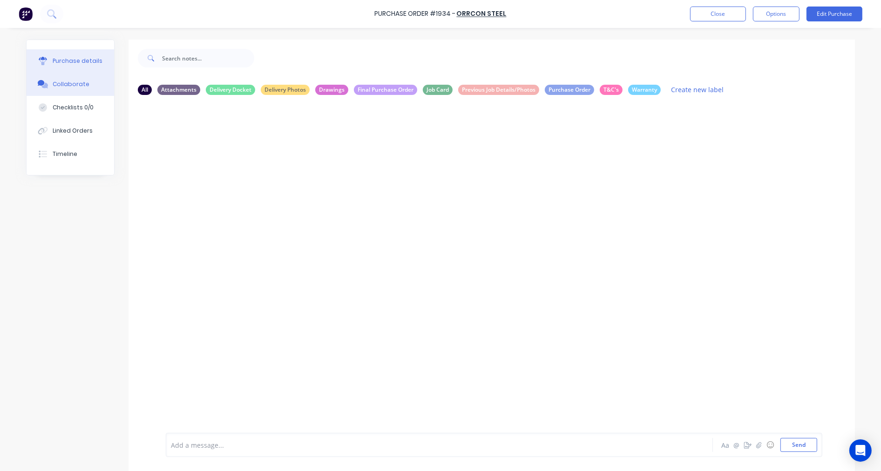
click at [67, 61] on div "Purchase details" at bounding box center [78, 61] width 50 height 8
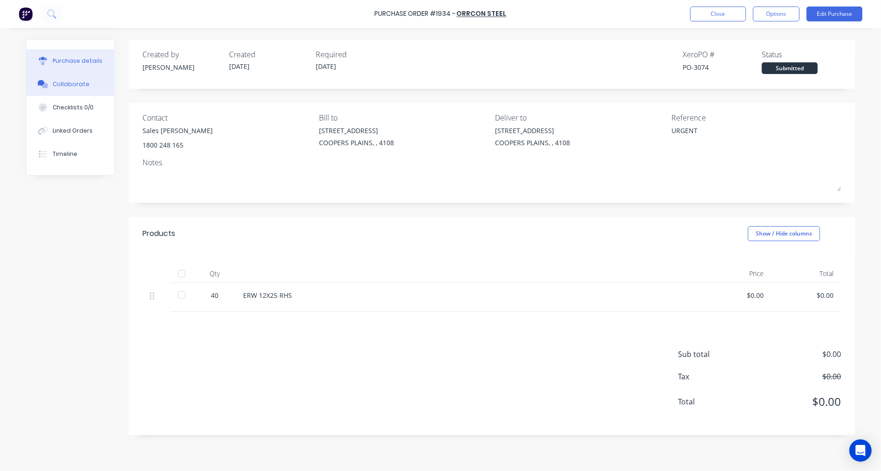
click at [68, 82] on div "Collaborate" at bounding box center [71, 84] width 37 height 8
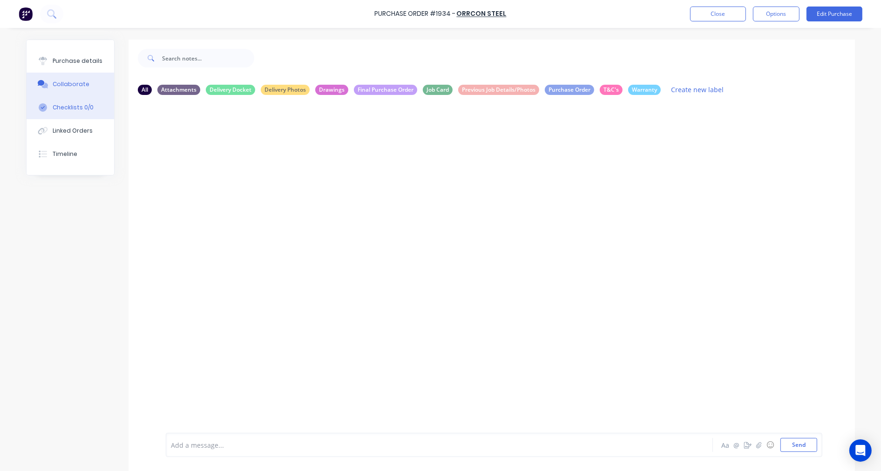
click at [68, 106] on div "Checklists 0/0" at bounding box center [73, 107] width 41 height 8
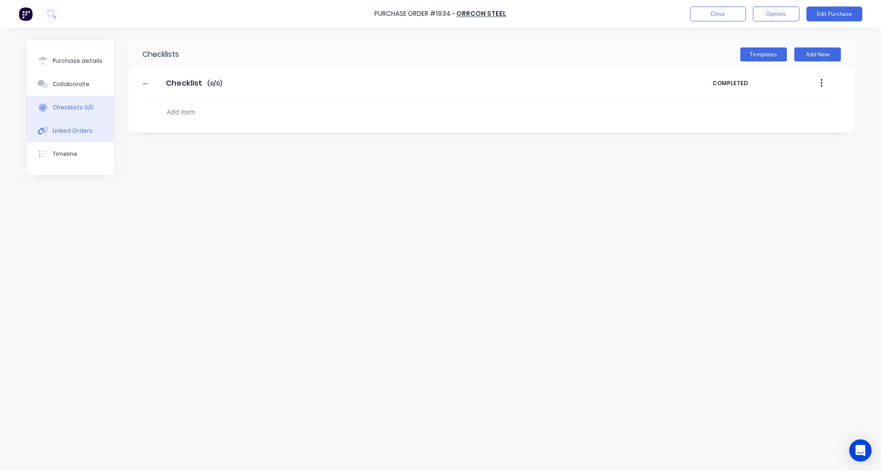
click at [70, 129] on div "Linked Orders" at bounding box center [73, 131] width 40 height 8
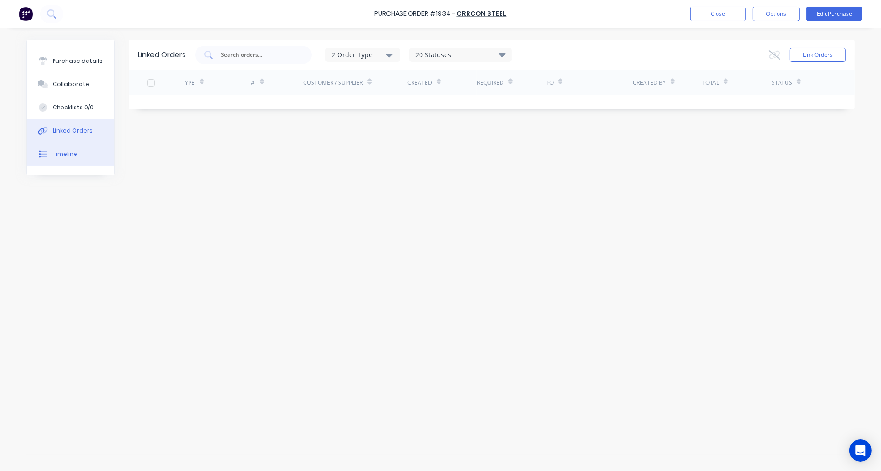
click at [66, 154] on div "Timeline" at bounding box center [65, 154] width 25 height 8
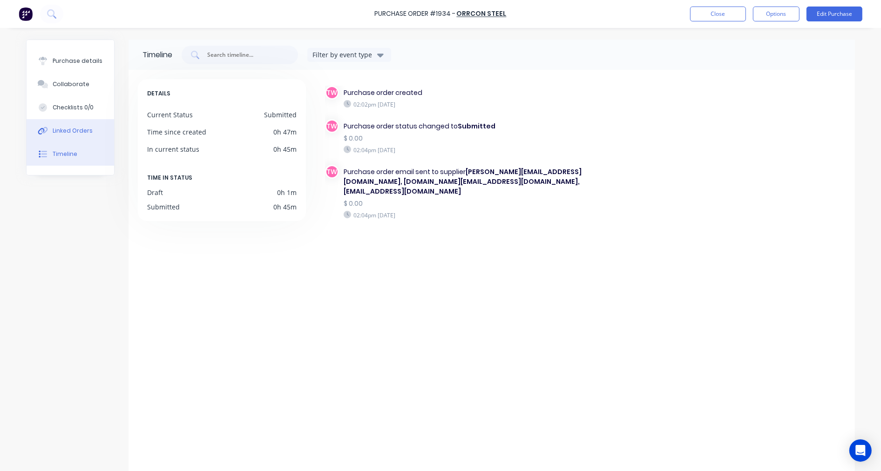
click at [67, 131] on div "Linked Orders" at bounding box center [73, 131] width 40 height 8
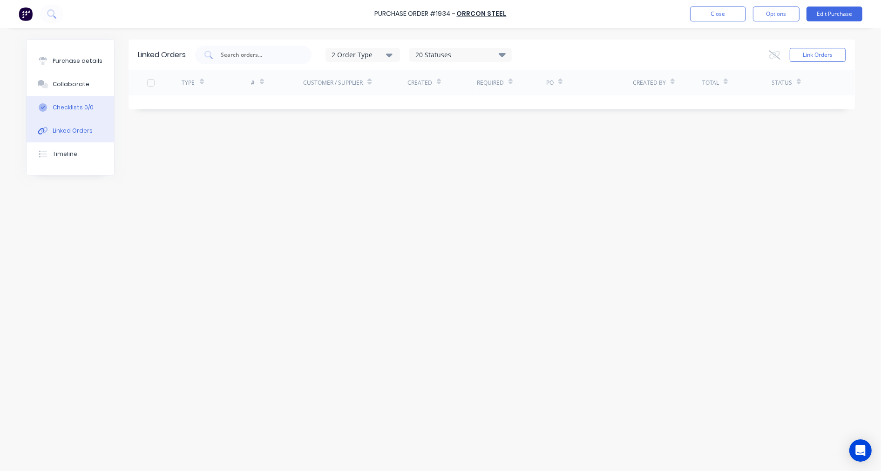
click at [64, 102] on button "Checklists 0/0" at bounding box center [71, 107] width 88 height 23
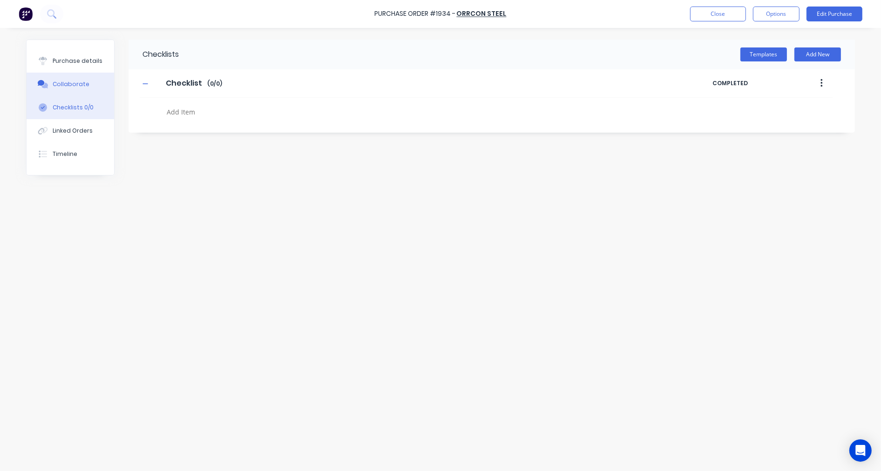
click at [73, 80] on div "Collaborate" at bounding box center [71, 84] width 37 height 8
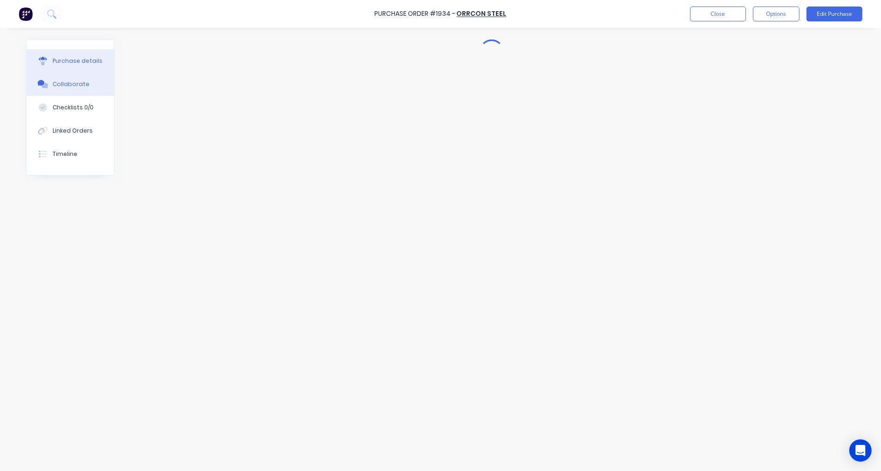
click at [72, 61] on div "Purchase details" at bounding box center [78, 61] width 50 height 8
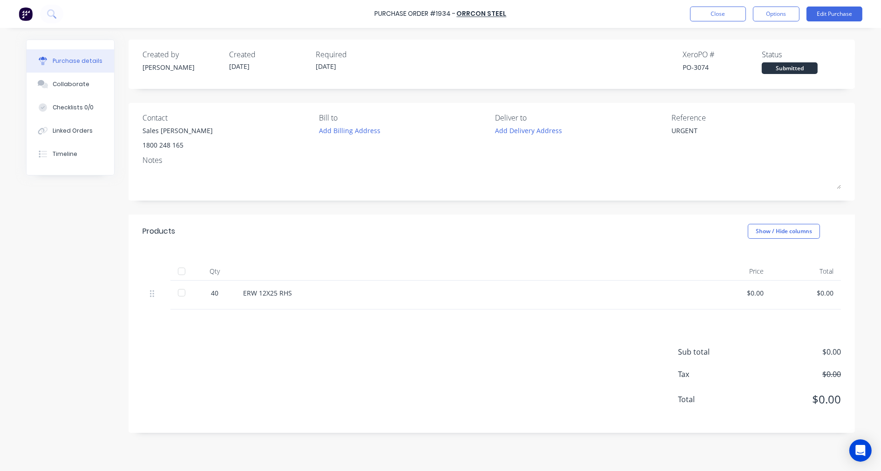
type textarea "x"
click at [77, 85] on div "Collaborate" at bounding box center [71, 84] width 37 height 8
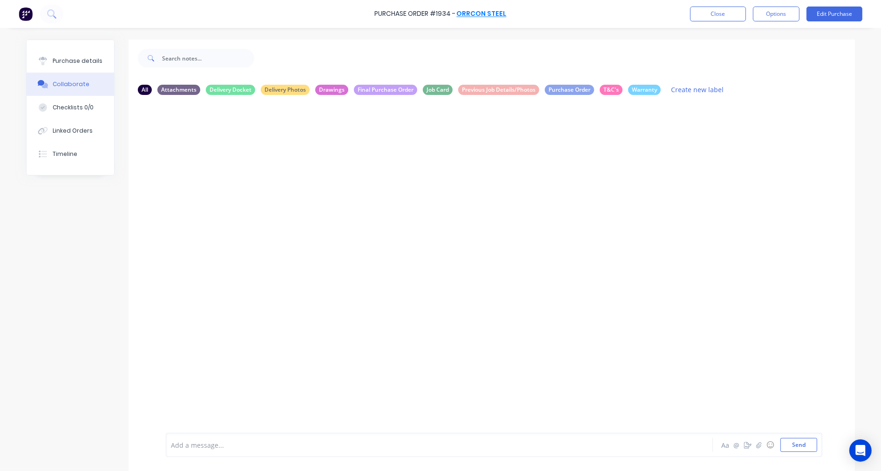
click at [479, 14] on link "Orrcon Steel" at bounding box center [482, 13] width 50 height 9
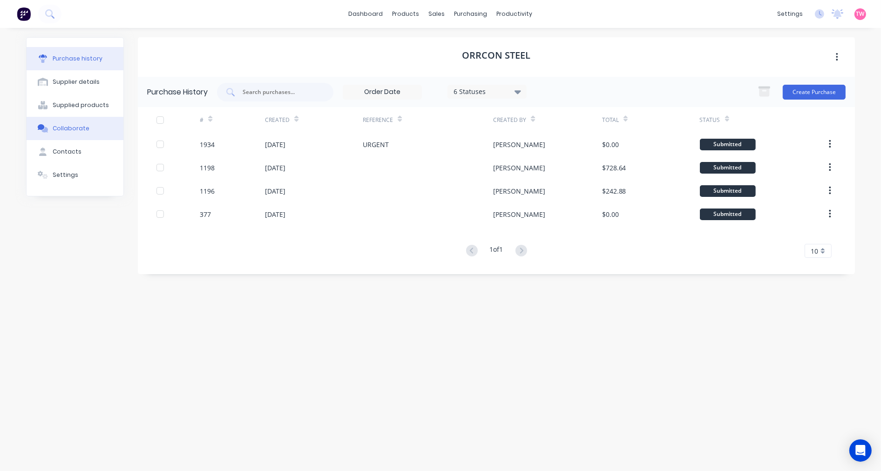
click at [71, 132] on div "Collaborate" at bounding box center [71, 128] width 37 height 8
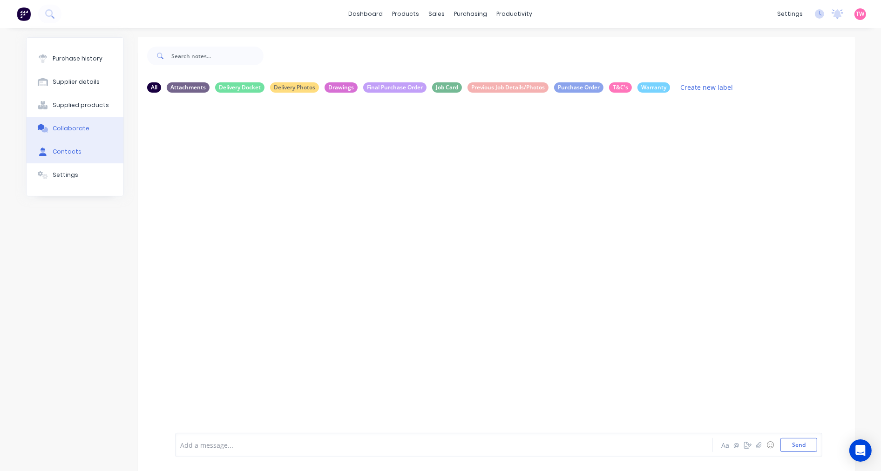
click at [68, 157] on button "Contacts" at bounding box center [75, 151] width 97 height 23
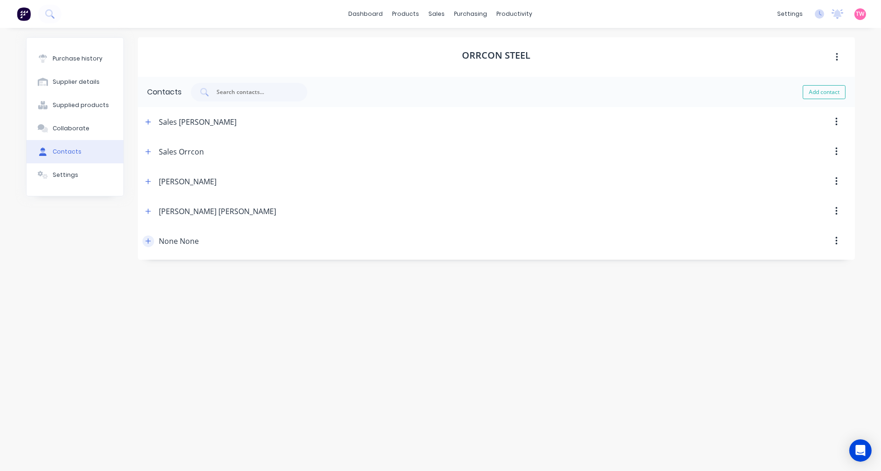
click at [150, 242] on icon "button" at bounding box center [148, 241] width 6 height 7
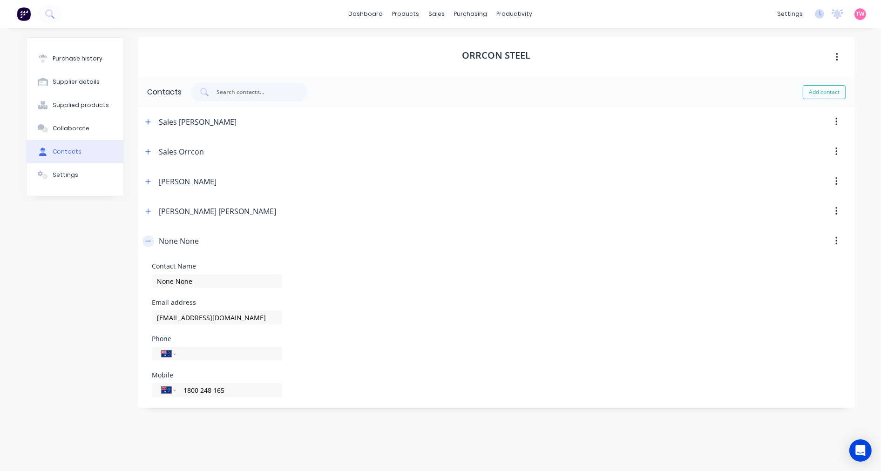
click at [149, 242] on icon "button" at bounding box center [148, 241] width 6 height 7
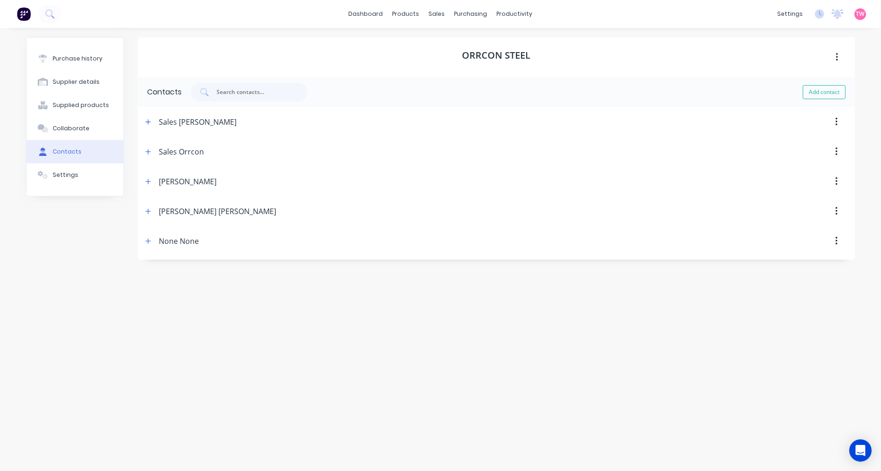
click at [841, 241] on button "button" at bounding box center [836, 241] width 22 height 17
click at [799, 261] on div "Delete" at bounding box center [803, 266] width 72 height 14
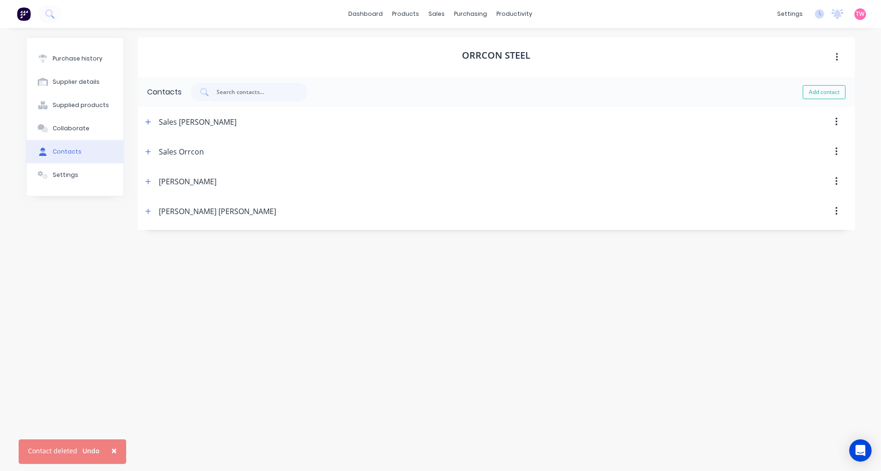
click at [832, 182] on button "button" at bounding box center [836, 181] width 22 height 17
click at [794, 206] on div "Delete" at bounding box center [803, 206] width 72 height 14
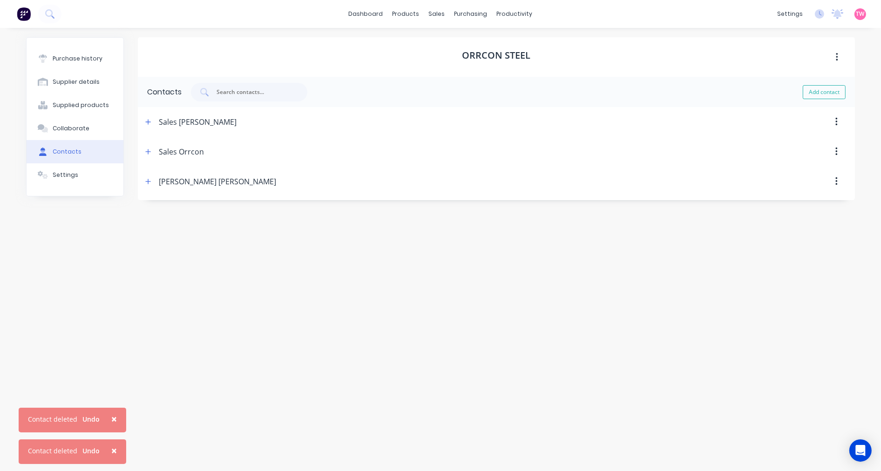
click at [832, 115] on button "button" at bounding box center [836, 122] width 22 height 17
click at [815, 142] on div "Delete" at bounding box center [803, 147] width 72 height 14
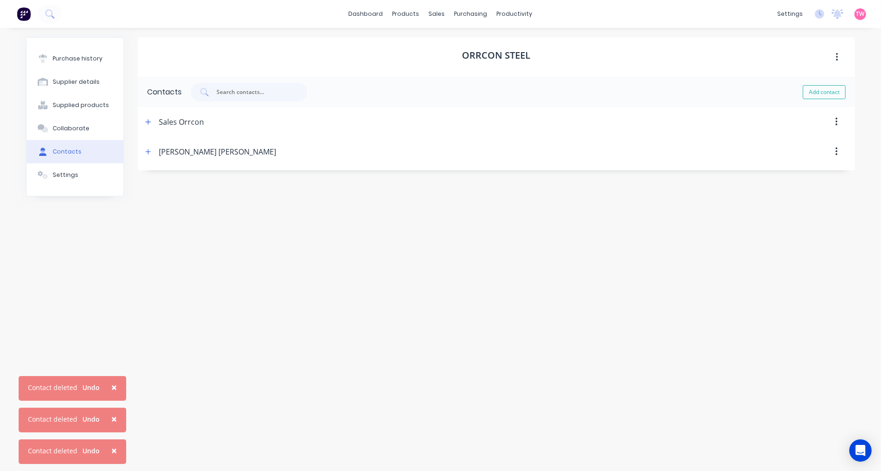
click at [837, 155] on icon "button" at bounding box center [836, 152] width 2 height 8
click at [801, 177] on div "Delete" at bounding box center [803, 176] width 72 height 14
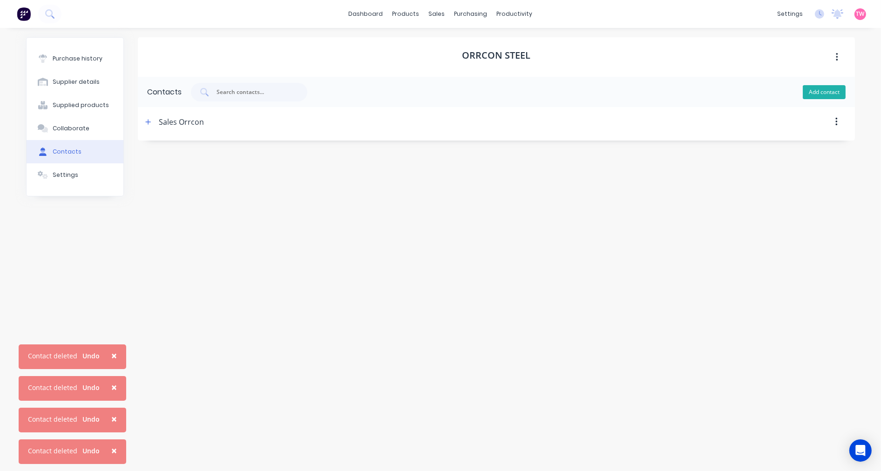
click at [819, 92] on button "Add contact" at bounding box center [824, 92] width 43 height 14
click at [173, 122] on div "New Contact" at bounding box center [181, 122] width 45 height 30
click at [195, 121] on div "New Contact" at bounding box center [181, 122] width 45 height 30
click at [203, 120] on div at bounding box center [528, 122] width 651 height 30
drag, startPoint x: 202, startPoint y: 120, endPoint x: 163, endPoint y: 122, distance: 38.7
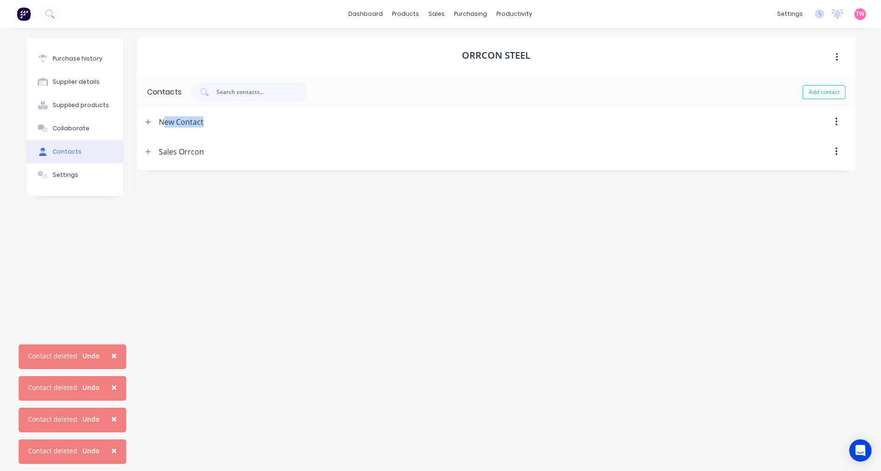
click at [163, 122] on div "New Contact" at bounding box center [181, 122] width 45 height 30
click at [150, 123] on icon "button" at bounding box center [148, 122] width 6 height 7
drag, startPoint x: 206, startPoint y: 164, endPoint x: 146, endPoint y: 163, distance: 60.1
click at [146, 163] on form "Contact Name New Contact Email address Phone International Afghanistan Åland Is…" at bounding box center [496, 211] width 717 height 148
type input "Sales Sheets"
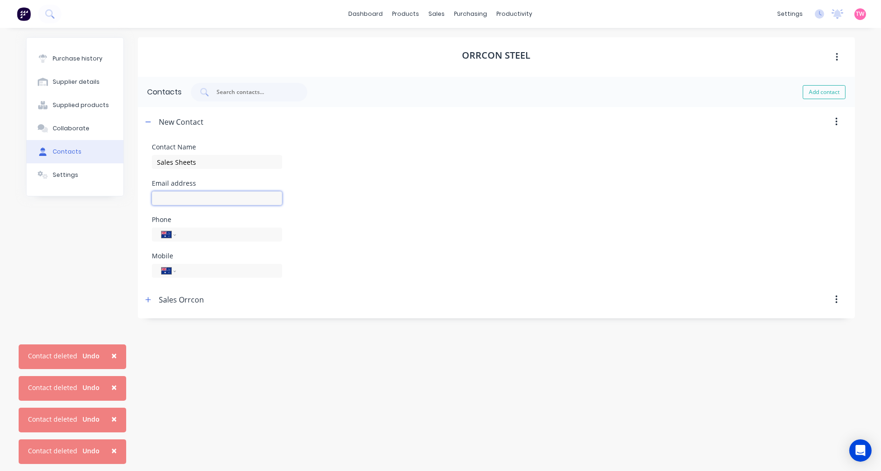
click at [187, 198] on input at bounding box center [217, 198] width 130 height 14
type input "qldsales@bluescopesteel.com.au"
click at [96, 281] on div "Purchase history Supplier details Supplied products Collaborate Contacts Settin…" at bounding box center [75, 244] width 98 height 415
click at [73, 134] on button "Collaborate" at bounding box center [75, 128] width 97 height 23
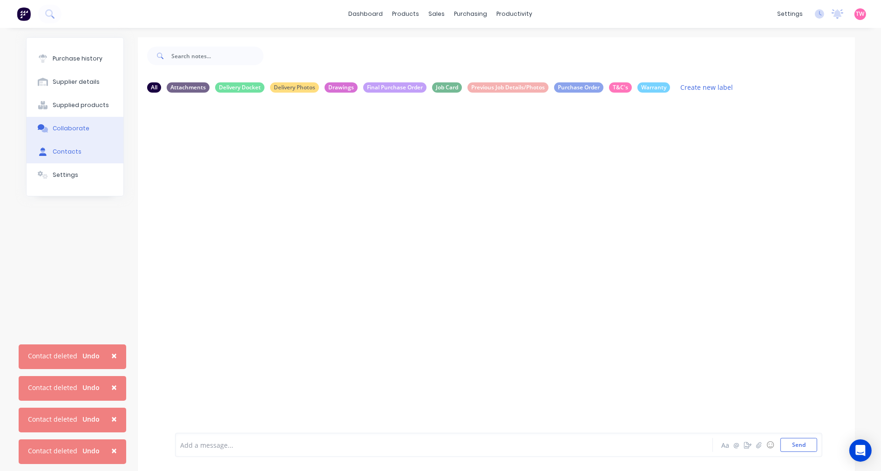
click at [73, 143] on button "Contacts" at bounding box center [75, 151] width 97 height 23
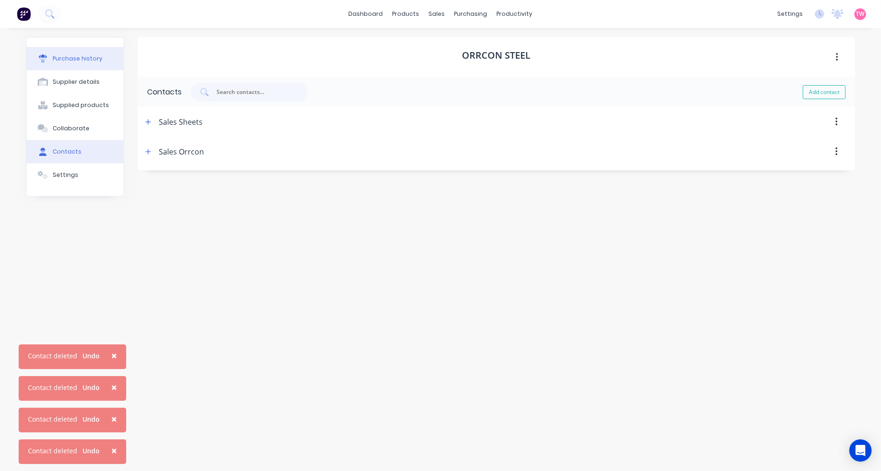
click at [78, 62] on div "Purchase history" at bounding box center [78, 58] width 50 height 8
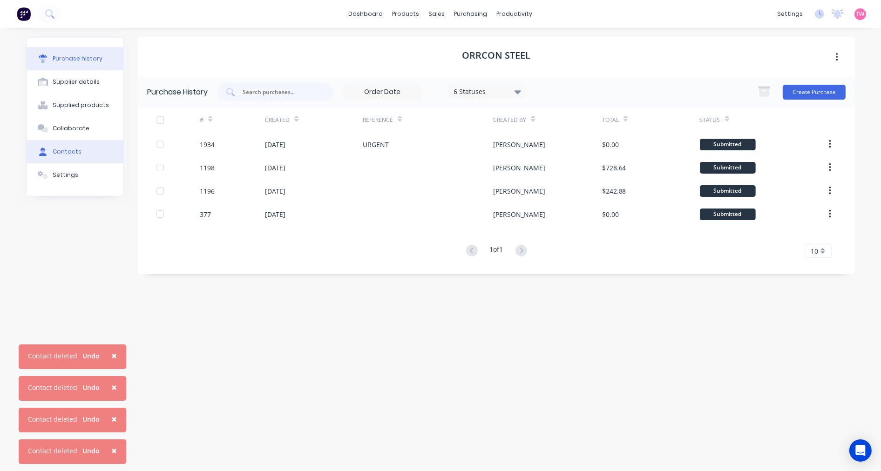
click at [64, 155] on div "Contacts" at bounding box center [67, 152] width 29 height 8
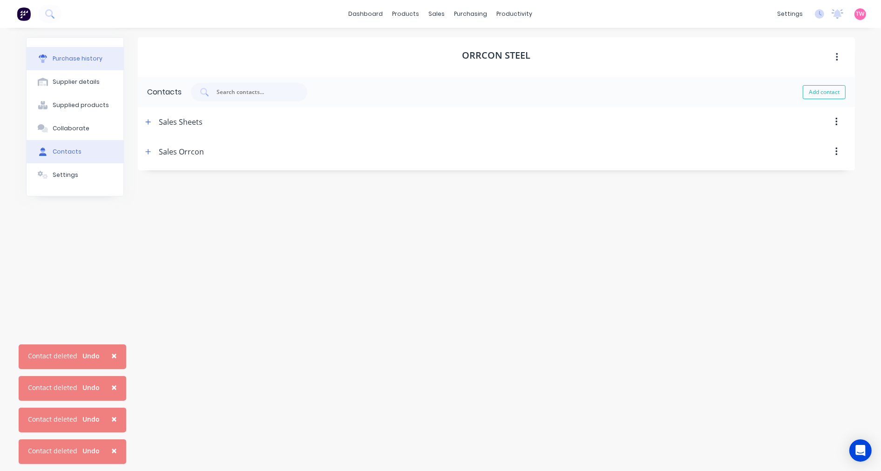
click at [65, 62] on div "Purchase history" at bounding box center [78, 58] width 50 height 8
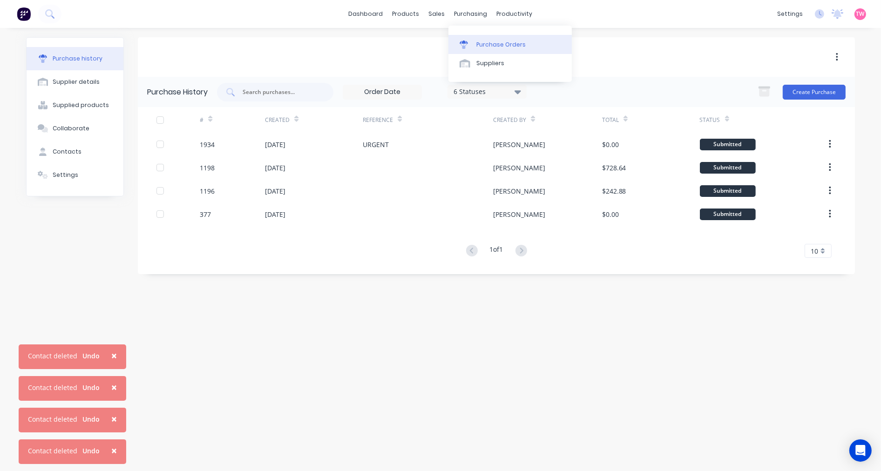
click at [487, 41] on div "Purchase Orders" at bounding box center [500, 45] width 49 height 8
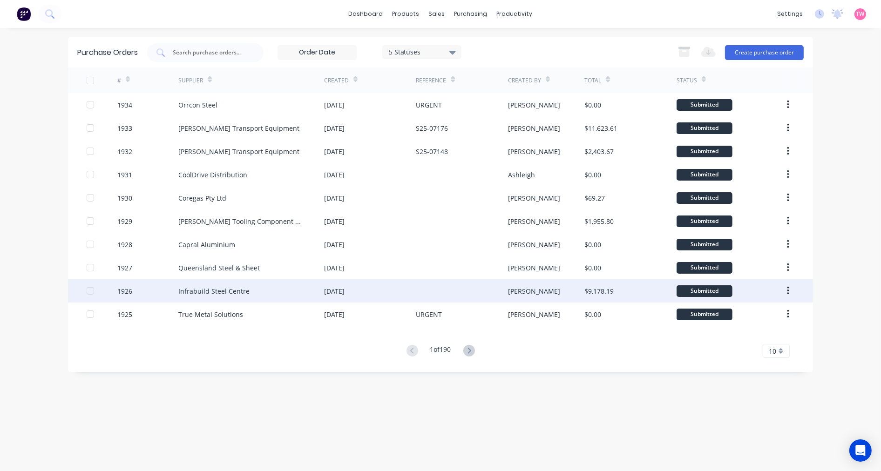
click at [270, 290] on div "Infrabuild Steel Centre" at bounding box center [251, 290] width 146 height 23
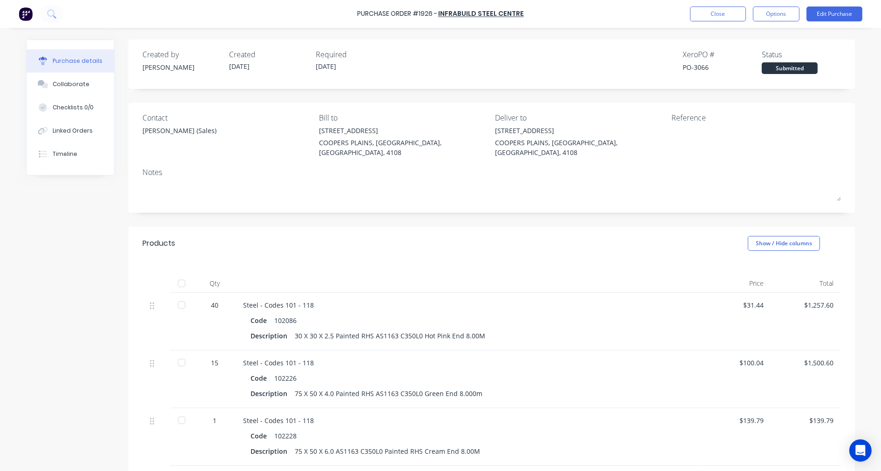
click at [164, 130] on div "[PERSON_NAME] (Sales)" at bounding box center [179, 131] width 74 height 10
click at [502, 11] on link "Infrabuild Steel Centre" at bounding box center [481, 13] width 86 height 9
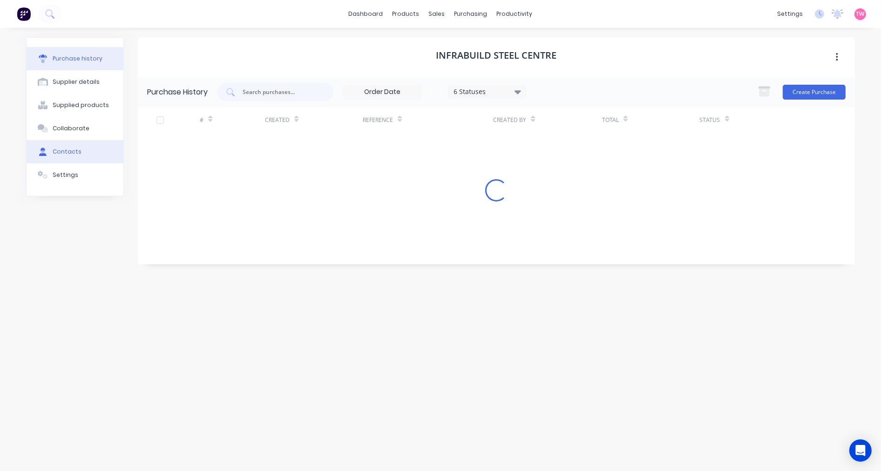
click at [68, 150] on div "Contacts" at bounding box center [67, 152] width 29 height 8
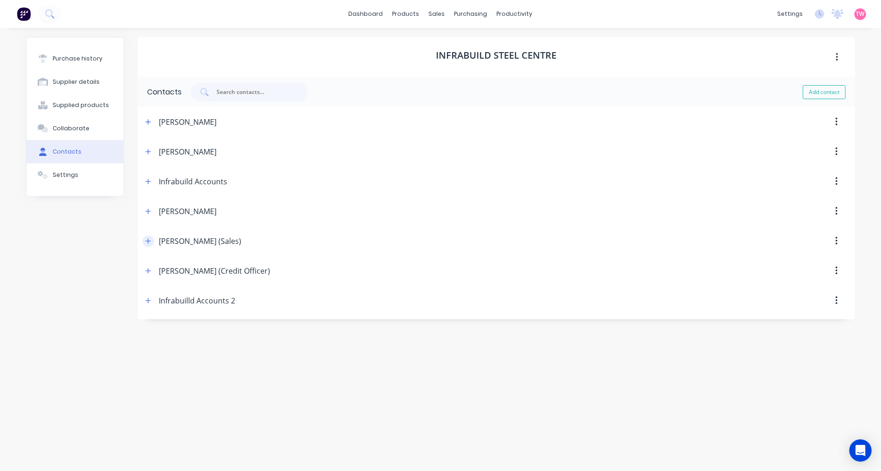
click at [148, 240] on icon "button" at bounding box center [148, 241] width 6 height 7
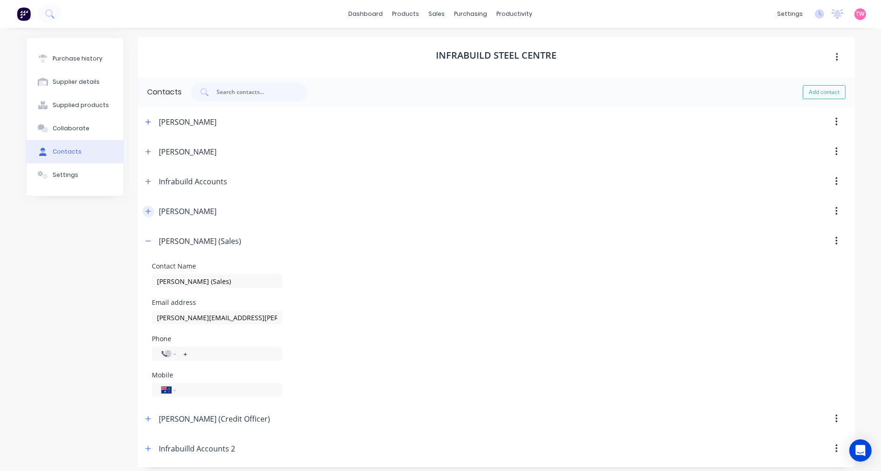
click at [145, 209] on icon "button" at bounding box center [148, 211] width 6 height 7
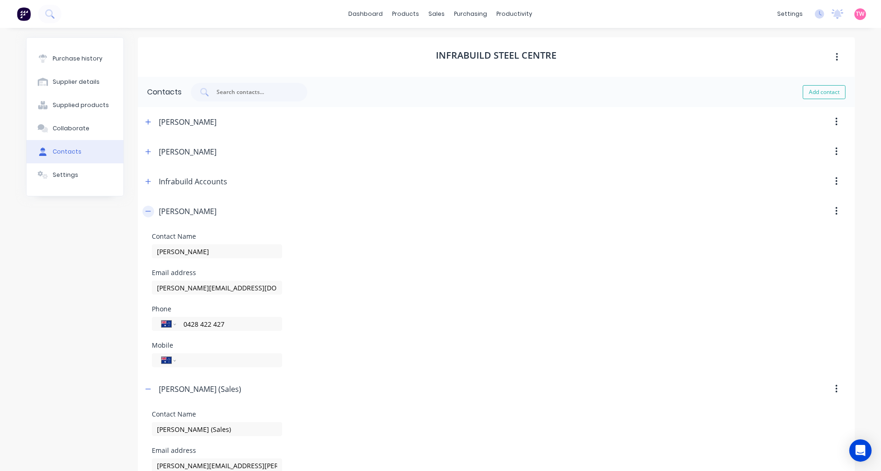
click at [145, 209] on icon "button" at bounding box center [148, 211] width 6 height 7
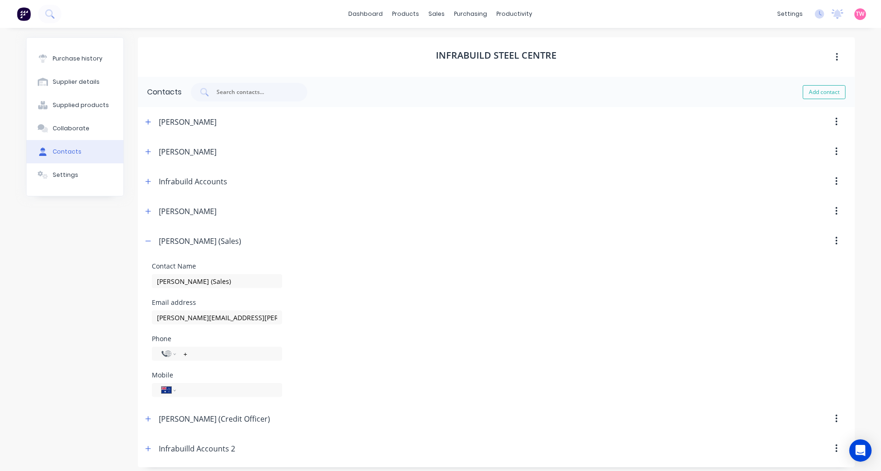
click at [835, 209] on icon "button" at bounding box center [836, 211] width 2 height 10
click at [796, 236] on div "Delete" at bounding box center [803, 236] width 72 height 14
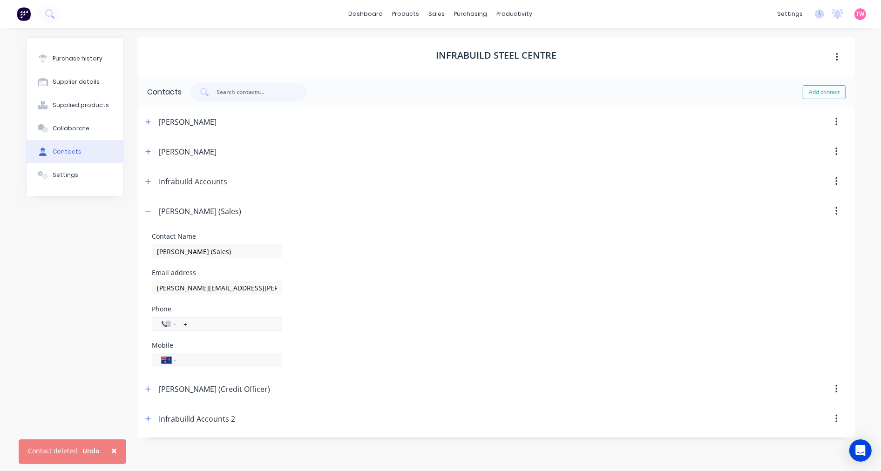
click at [0, 0] on input "+" at bounding box center [0, 0] width 0 height 0
paste input "0732758454"
type input "+0732758454"
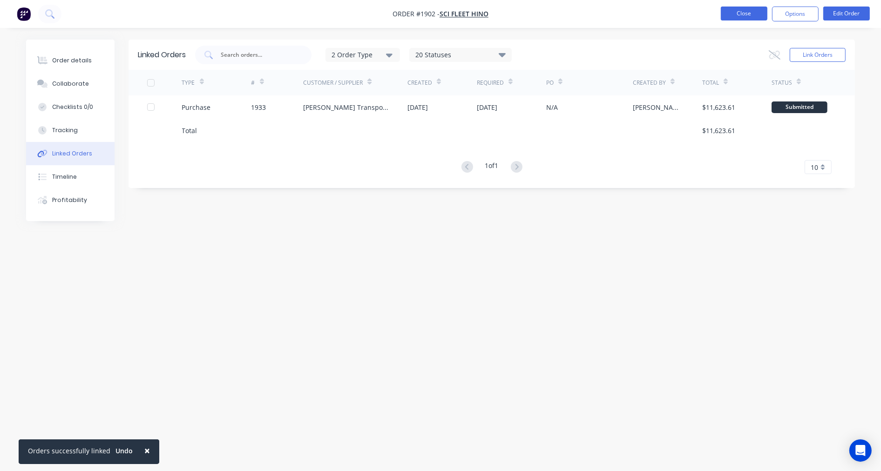
click at [750, 19] on button "Close" at bounding box center [744, 14] width 47 height 14
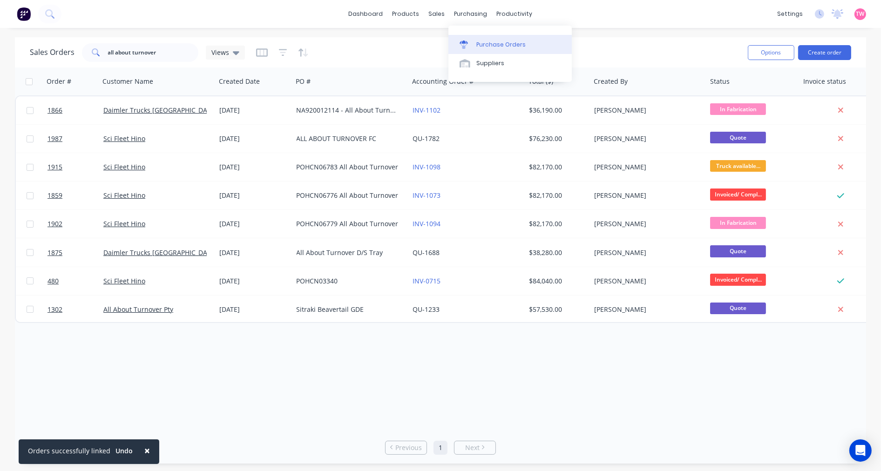
click at [494, 41] on div "Purchase Orders" at bounding box center [500, 45] width 49 height 8
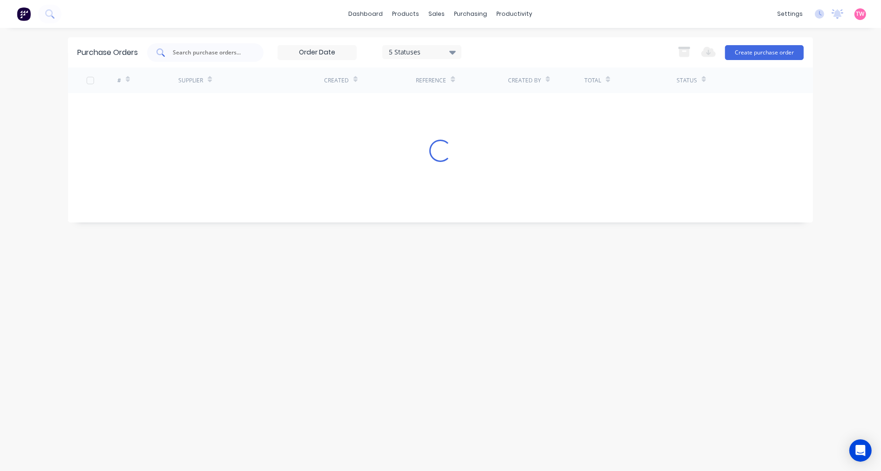
click at [202, 47] on div at bounding box center [205, 52] width 116 height 19
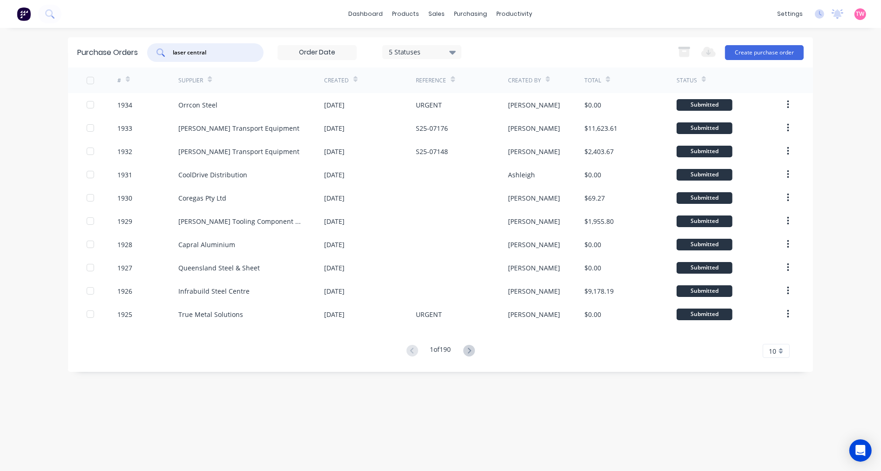
type input "laser central"
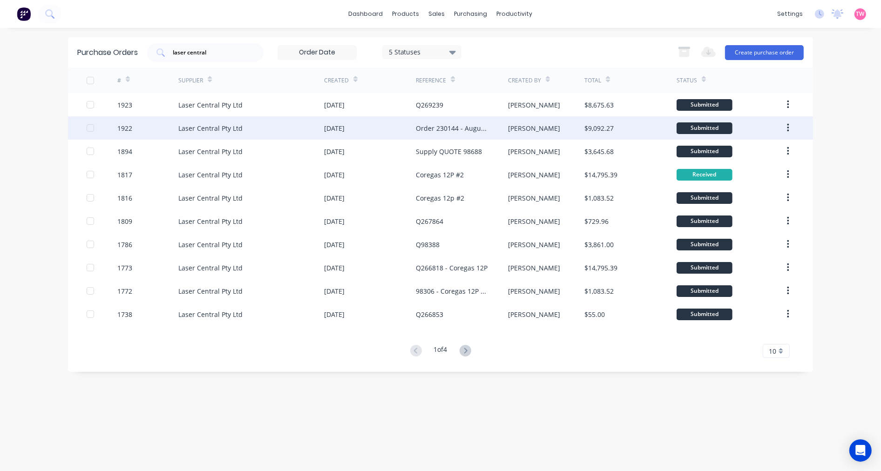
click at [255, 126] on div "Laser Central Pty Ltd" at bounding box center [251, 127] width 146 height 23
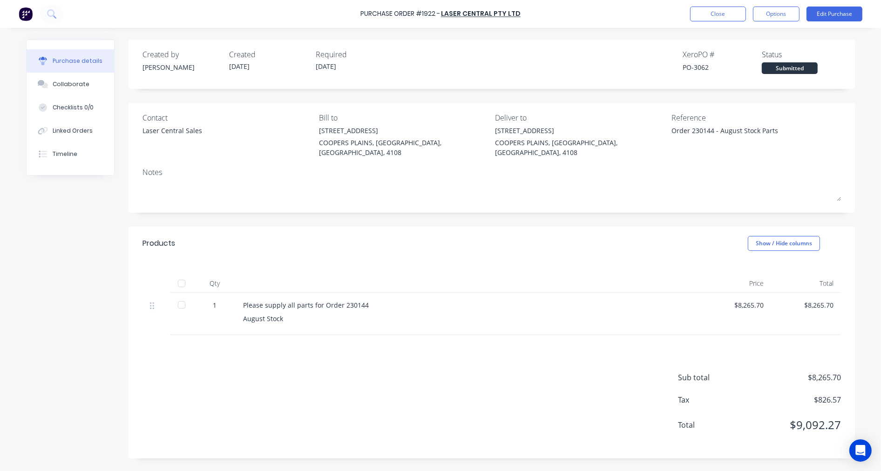
click at [671, 128] on div "Order 230144 - August Stock Parts" at bounding box center [729, 137] width 116 height 23
click at [706, 126] on div "Order 230144 - August Stock Parts" at bounding box center [729, 137] width 116 height 23
click at [709, 12] on button "Close" at bounding box center [718, 14] width 56 height 15
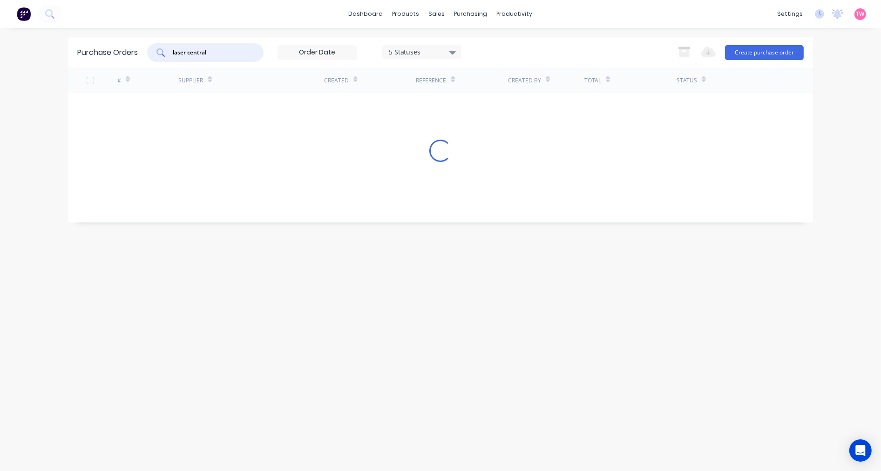
click at [194, 50] on input "laser central" at bounding box center [210, 52] width 77 height 9
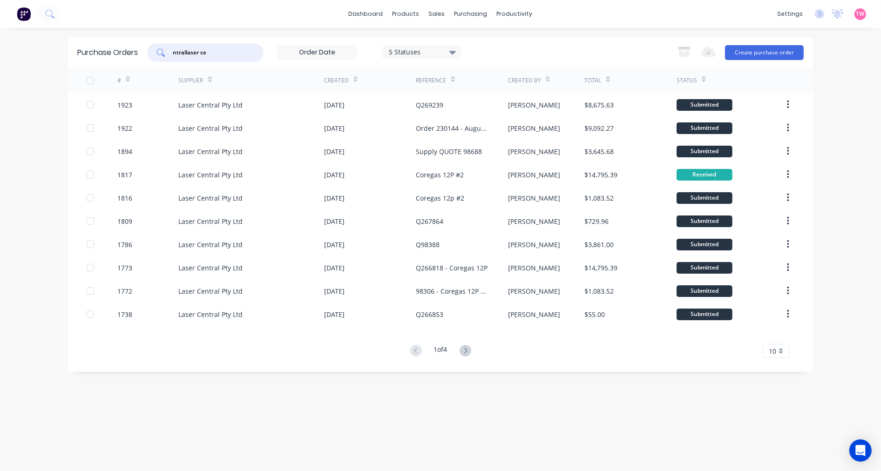
click at [229, 53] on input "ntrallaser ce" at bounding box center [210, 52] width 77 height 9
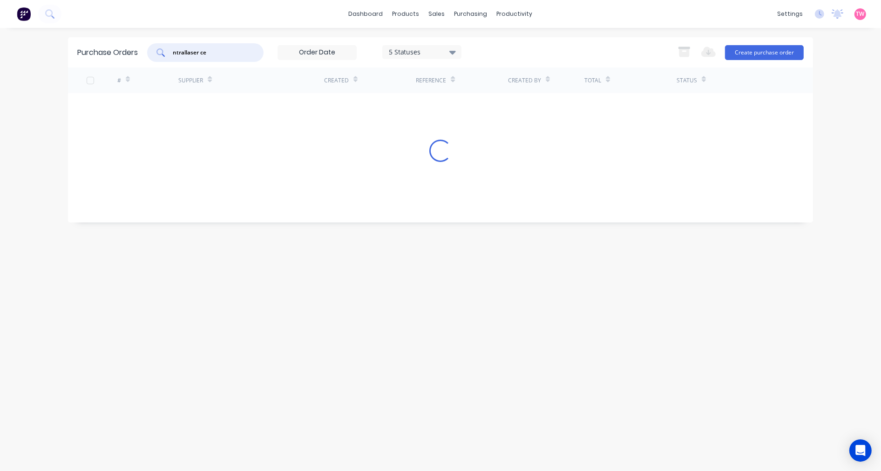
click at [229, 53] on input "ntrallaser ce" at bounding box center [210, 52] width 77 height 9
paste input "3033"
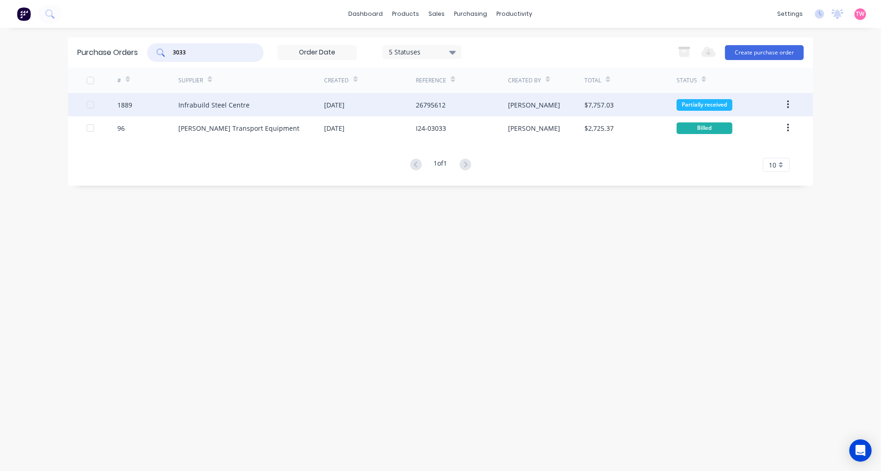
type input "3033"
click at [150, 104] on div "1889" at bounding box center [147, 104] width 61 height 23
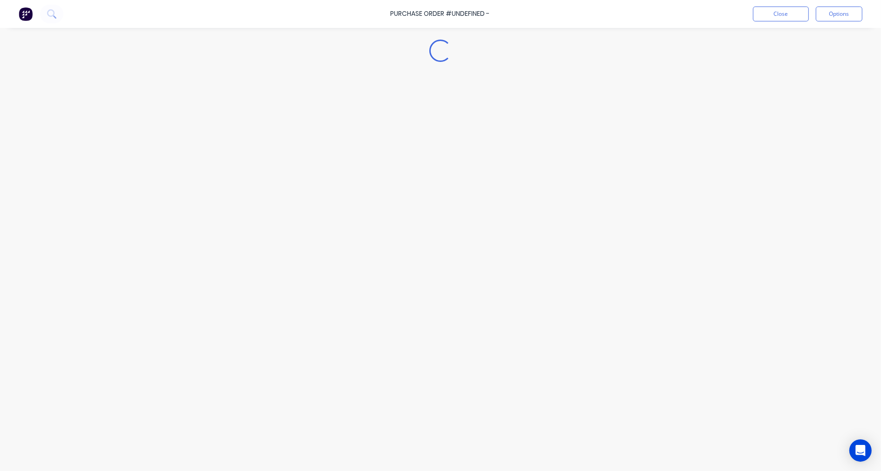
type textarea "x"
